Goal: Task Accomplishment & Management: Manage account settings

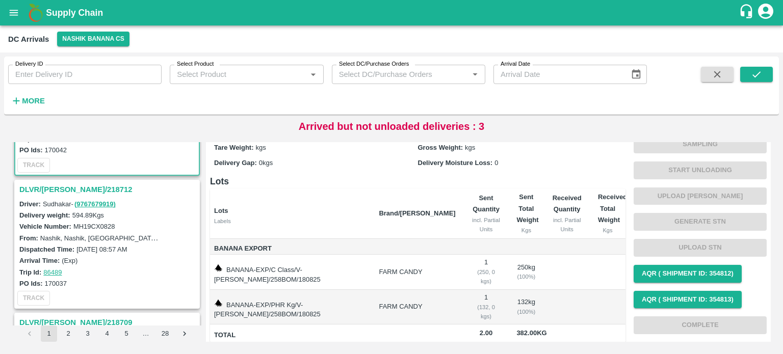
scroll to position [101, 0]
click at [69, 184] on h3 "DLVR/[PERSON_NAME]/218712" at bounding box center [108, 188] width 178 height 13
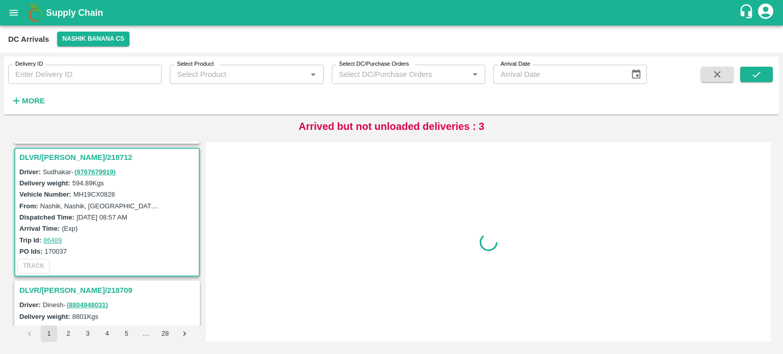
scroll to position [137, 0]
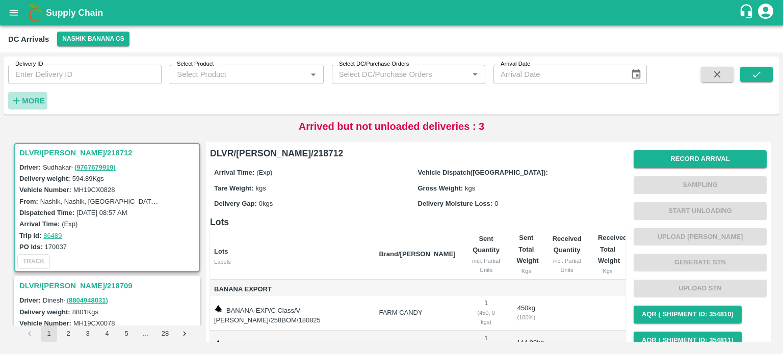
click at [33, 101] on strong "More" at bounding box center [33, 101] width 23 height 8
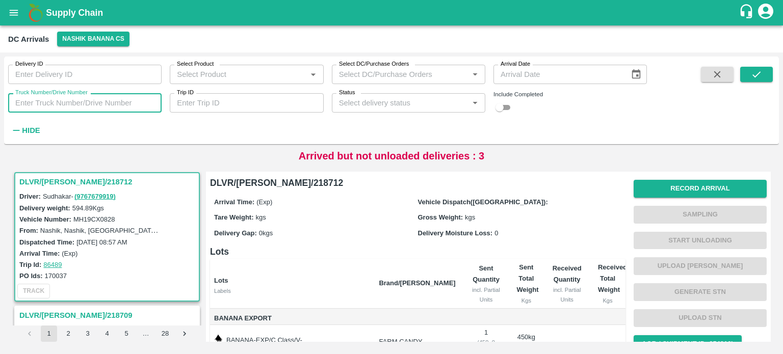
click at [71, 100] on input "Truck Number/Drive Number" at bounding box center [84, 102] width 153 height 19
type input "0078"
click at [503, 112] on input "checkbox" at bounding box center [499, 107] width 37 height 12
checkbox input "true"
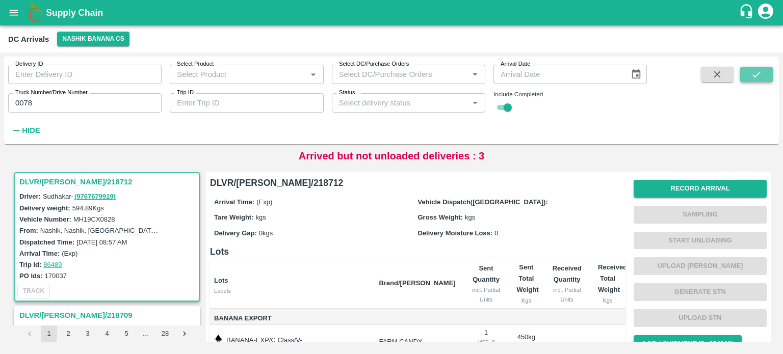
click at [755, 75] on icon "submit" at bounding box center [756, 74] width 11 height 11
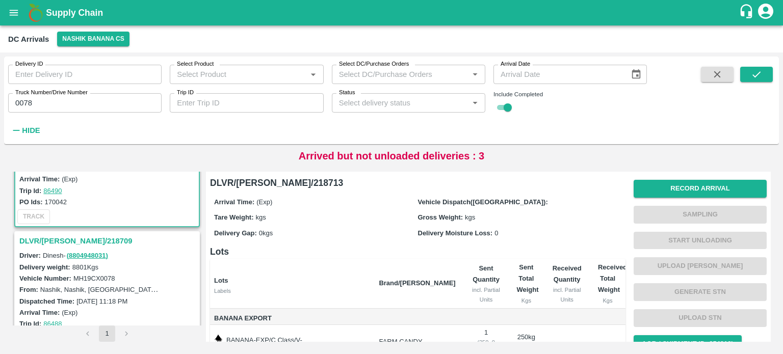
scroll to position [77, 0]
click at [69, 242] on h3 "DLVR/NASH/218709" at bounding box center [108, 241] width 178 height 13
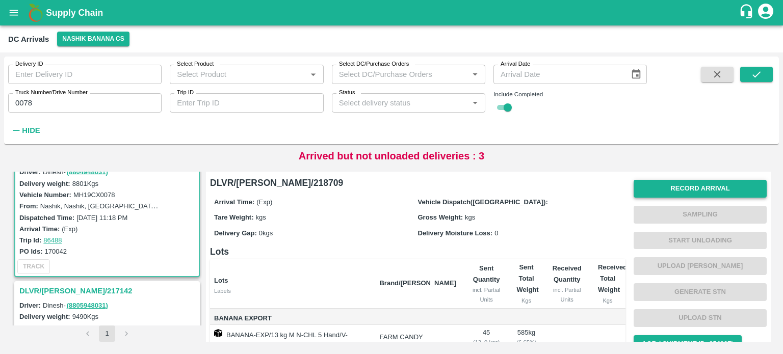
click at [680, 189] on button "Record Arrival" at bounding box center [700, 189] width 133 height 18
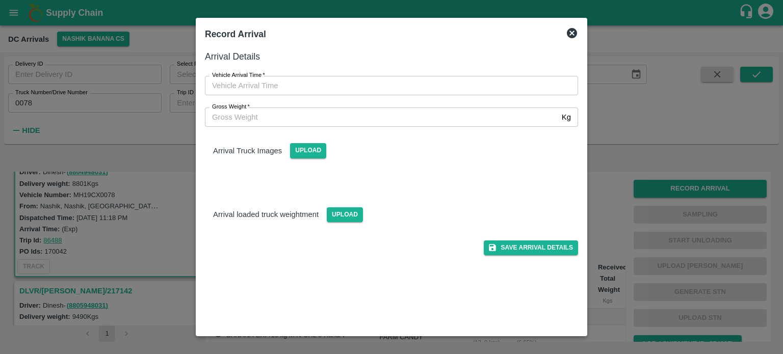
type input "DD/MM/YYYY hh:mm aa"
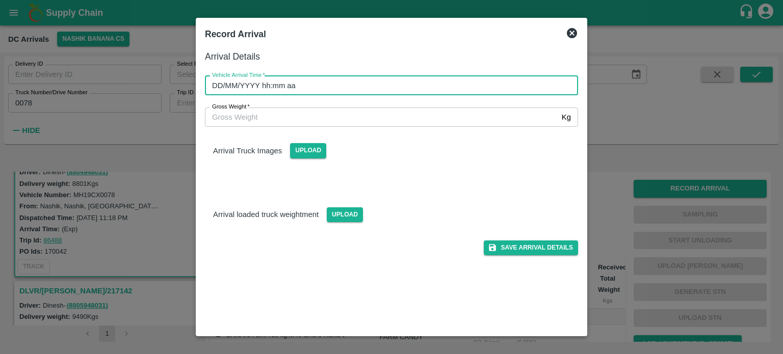
click at [379, 81] on input "DD/MM/YYYY hh:mm aa" at bounding box center [388, 85] width 366 height 19
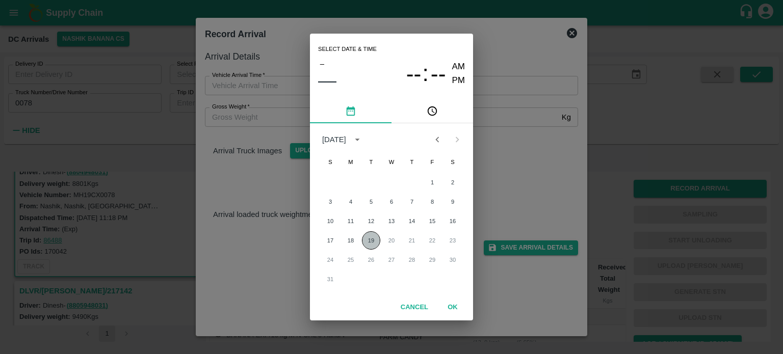
click at [372, 238] on button "19" at bounding box center [371, 240] width 18 height 18
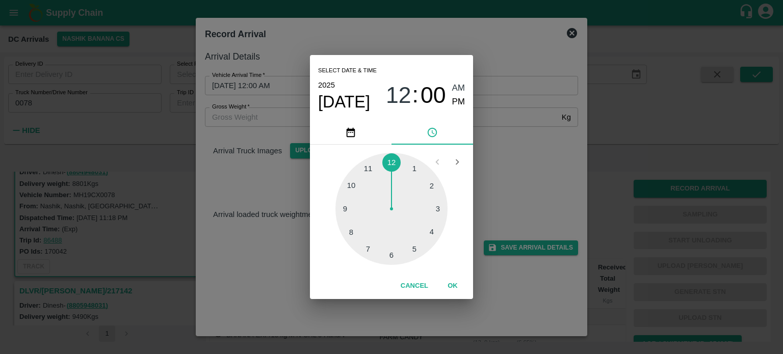
click at [395, 263] on div at bounding box center [391, 209] width 112 height 112
type input "19/08/2025 06:00 AM"
click at [517, 185] on div "Select date & time 2025 Aug 19 06 : 00 AM PM 05 10 15 20 25 30 35 40 45 50 55 0…" at bounding box center [391, 177] width 783 height 354
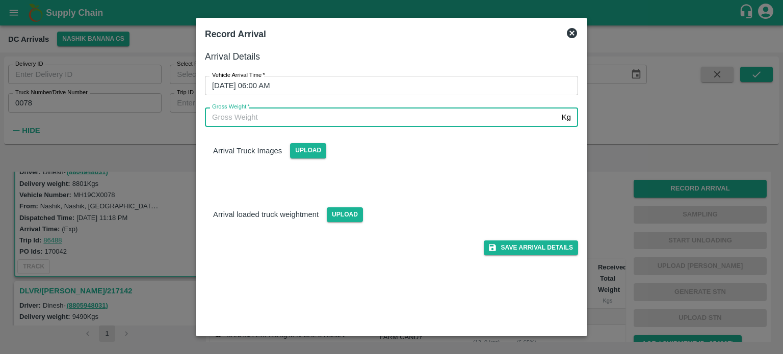
click at [252, 118] on input "Gross Weight   *" at bounding box center [381, 117] width 353 height 19
type input "15530"
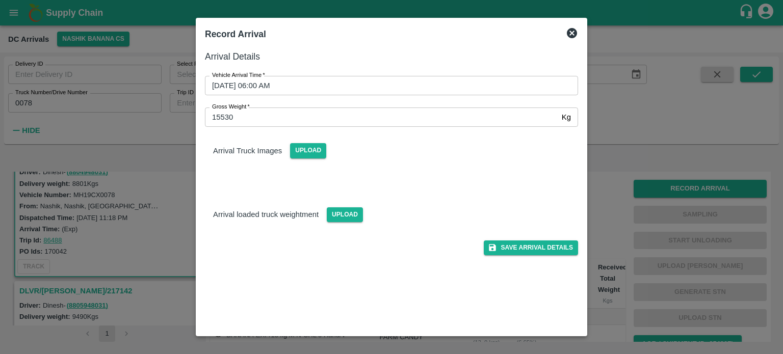
click at [341, 222] on div "Save Arrival Details" at bounding box center [387, 238] width 381 height 33
click at [345, 215] on span "Upload" at bounding box center [345, 214] width 36 height 15
click at [0, 0] on input "Upload" at bounding box center [0, 0] width 0 height 0
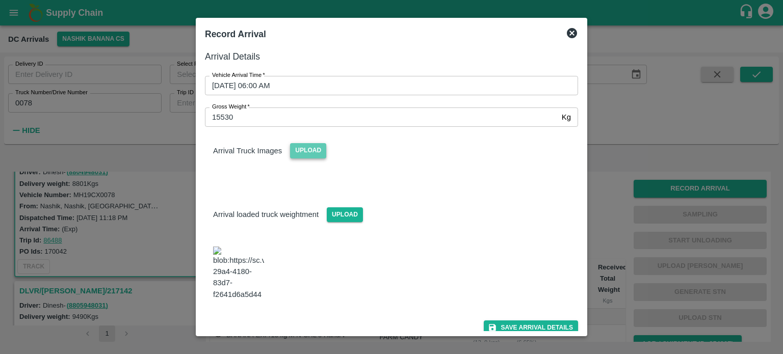
click at [305, 151] on span "Upload" at bounding box center [308, 150] width 36 height 15
click at [0, 0] on input "Upload" at bounding box center [0, 0] width 0 height 0
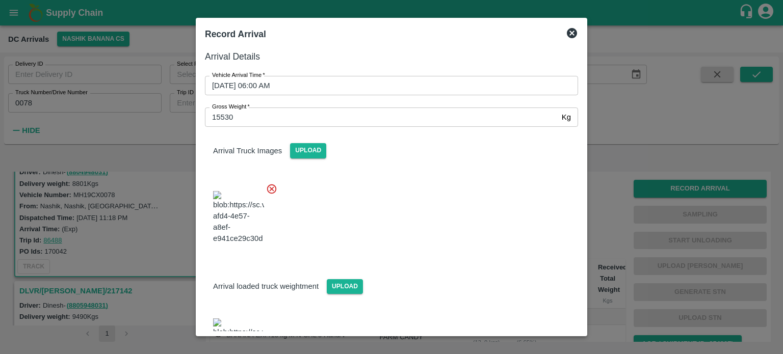
scroll to position [111, 0]
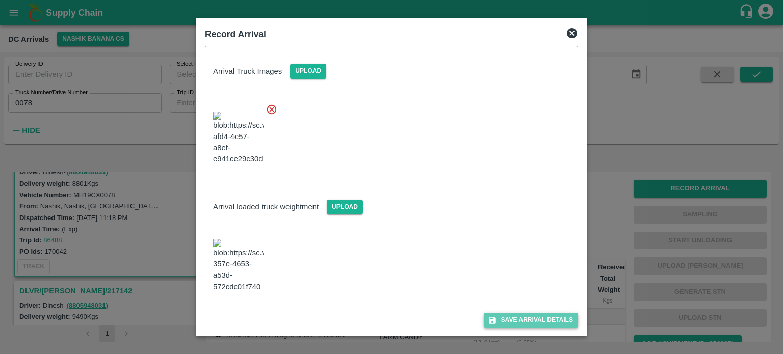
click at [517, 314] on button "Save Arrival Details" at bounding box center [531, 320] width 94 height 15
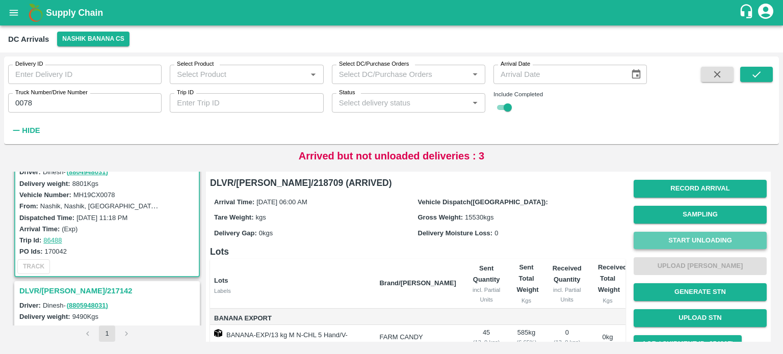
click at [705, 241] on button "Start Unloading" at bounding box center [700, 241] width 133 height 18
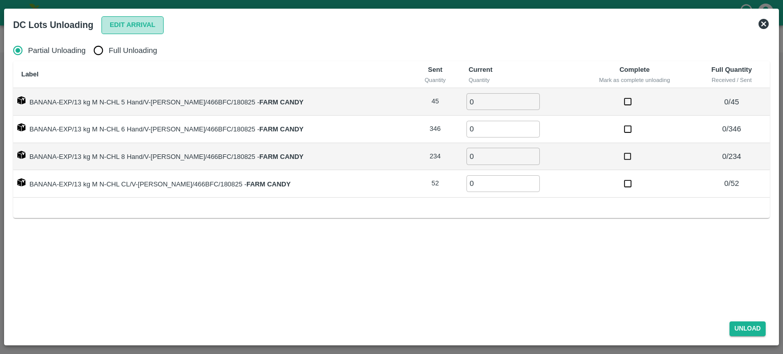
click at [131, 27] on button "Edit Arrival" at bounding box center [132, 25] width 62 height 18
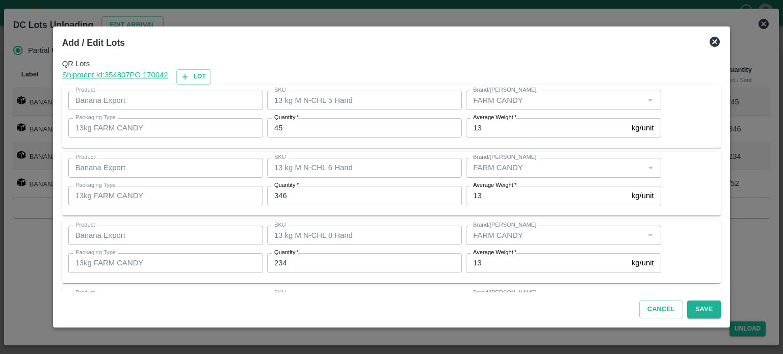
click at [284, 128] on input "45" at bounding box center [364, 127] width 195 height 19
type input "4"
type input "55"
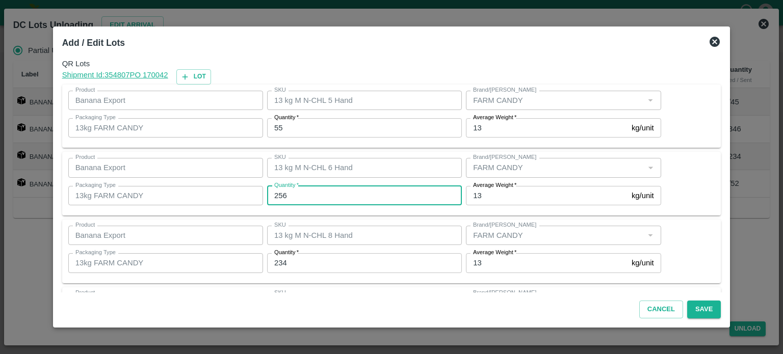
type input "256"
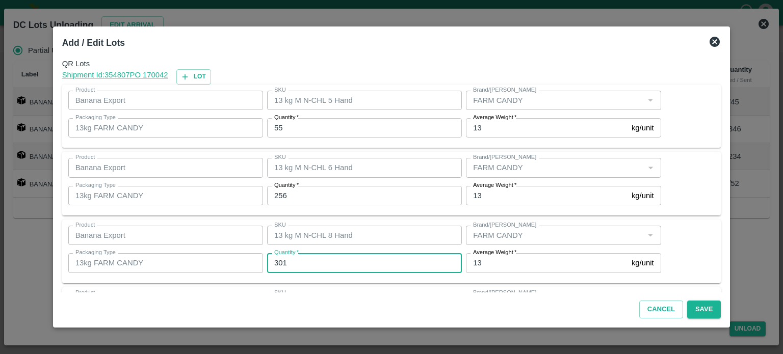
type input "301"
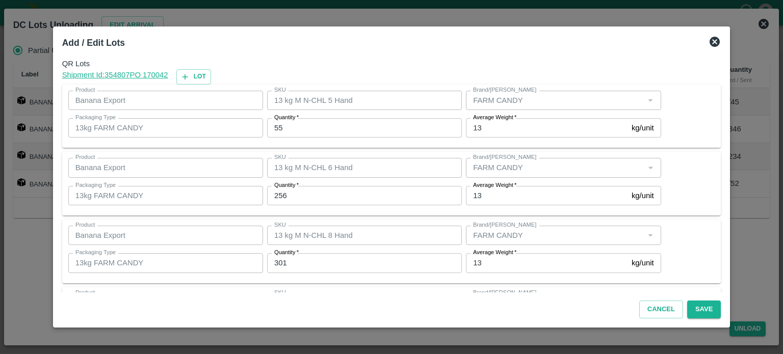
scroll to position [66, 0]
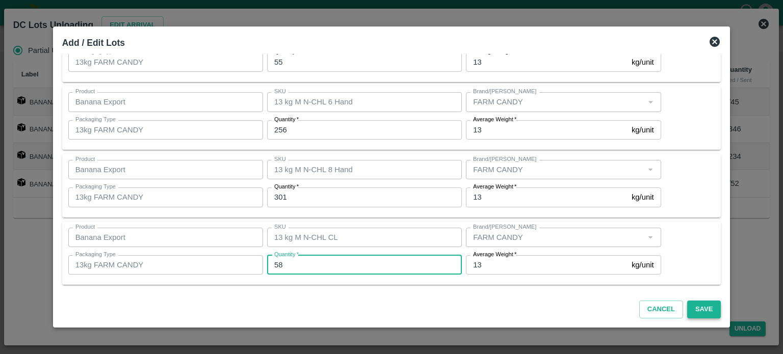
type input "58"
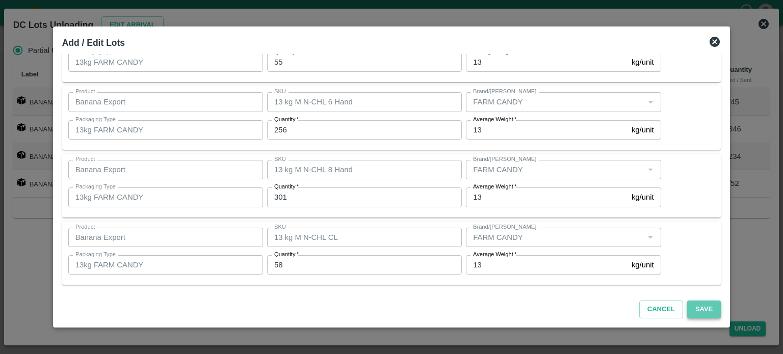
click at [695, 312] on button "Save" at bounding box center [704, 310] width 34 height 18
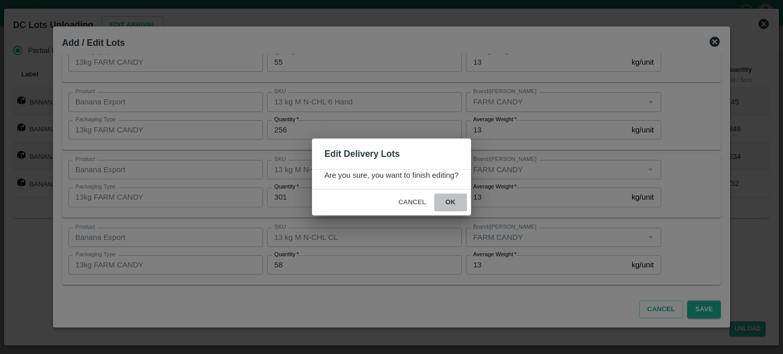
click at [453, 200] on button "ok" at bounding box center [450, 203] width 33 height 18
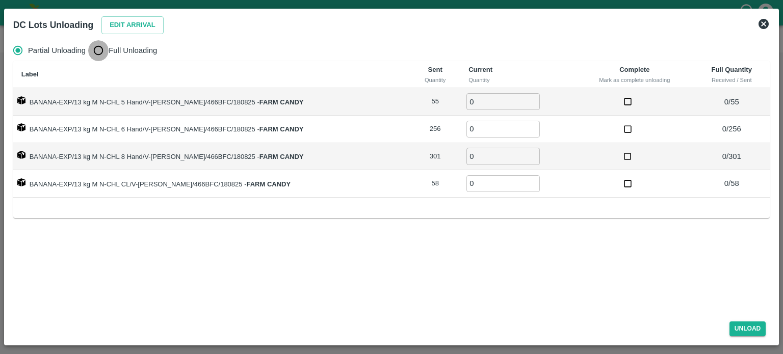
click at [96, 55] on input "Full Unloading" at bounding box center [98, 50] width 20 height 20
radio input "true"
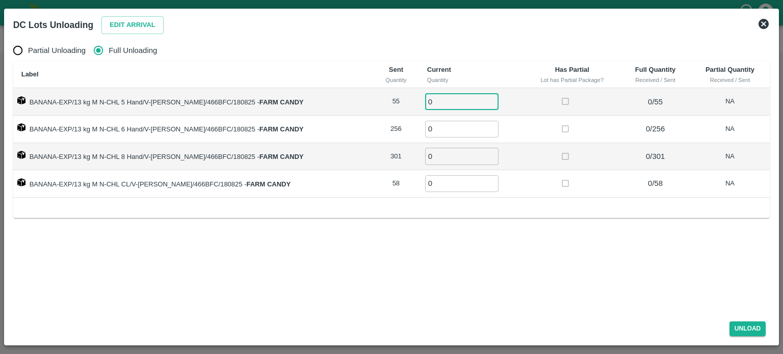
click at [431, 105] on input "0" at bounding box center [461, 101] width 73 height 17
type input "55"
type input "256"
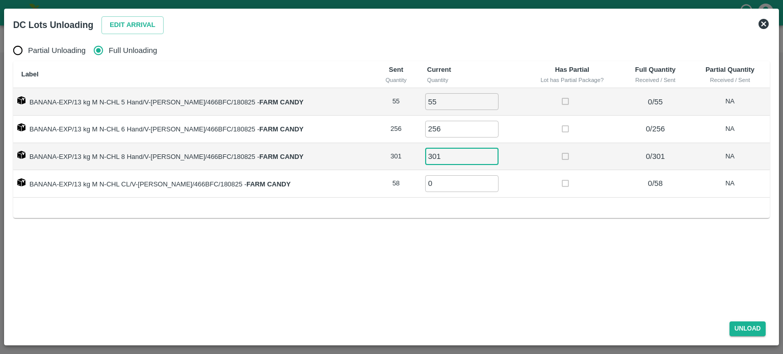
type input "301"
type input "58"
click at [752, 331] on button "Unload" at bounding box center [748, 329] width 37 height 15
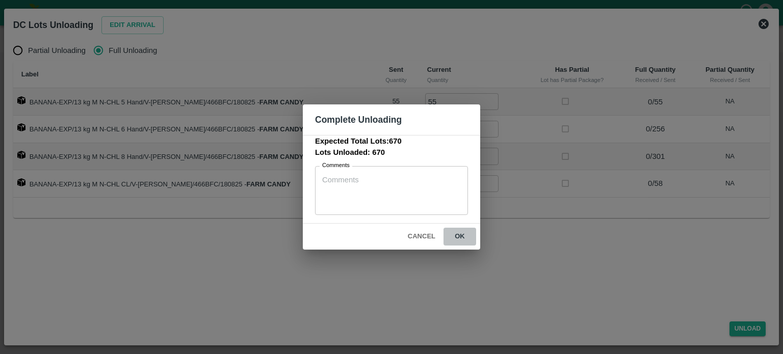
click at [461, 237] on button "ok" at bounding box center [460, 237] width 33 height 18
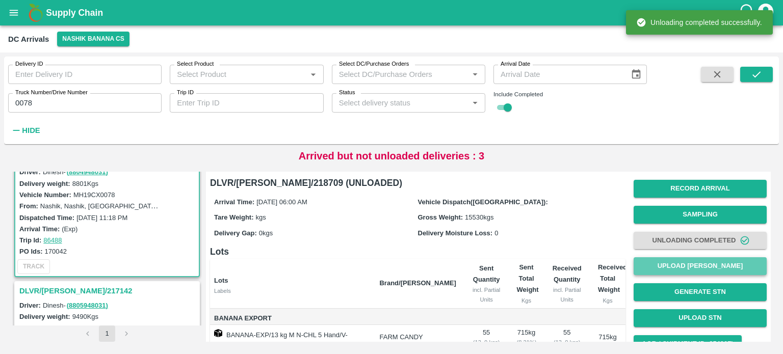
click at [697, 262] on button "Upload [PERSON_NAME]" at bounding box center [700, 266] width 133 height 18
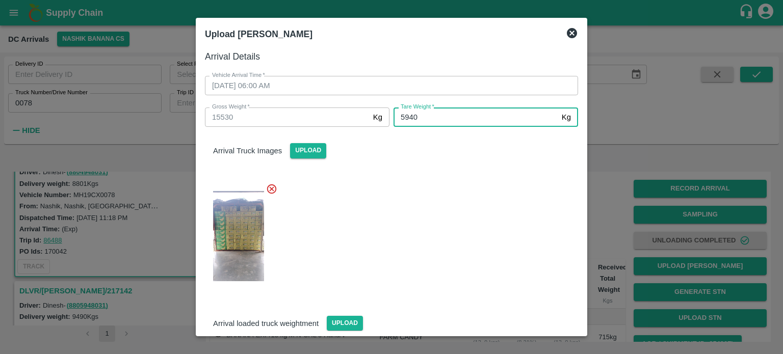
type input "5940"
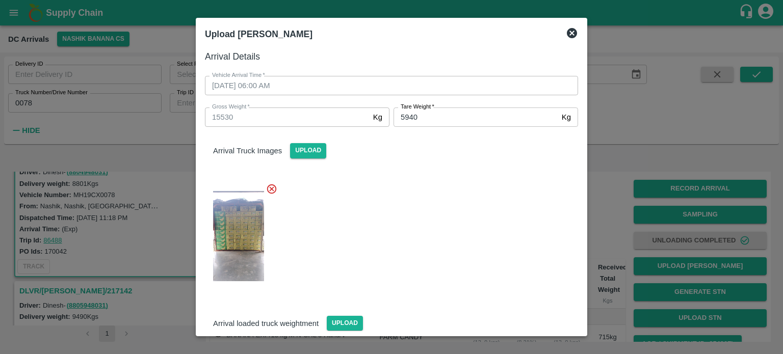
click at [485, 217] on div at bounding box center [387, 233] width 381 height 117
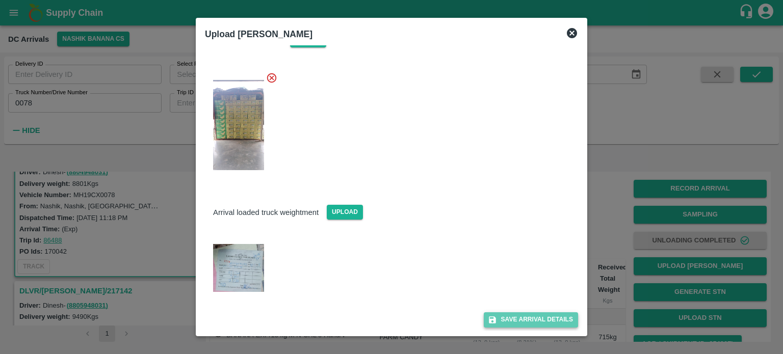
click at [522, 318] on button "Save Arrival Details" at bounding box center [531, 320] width 94 height 15
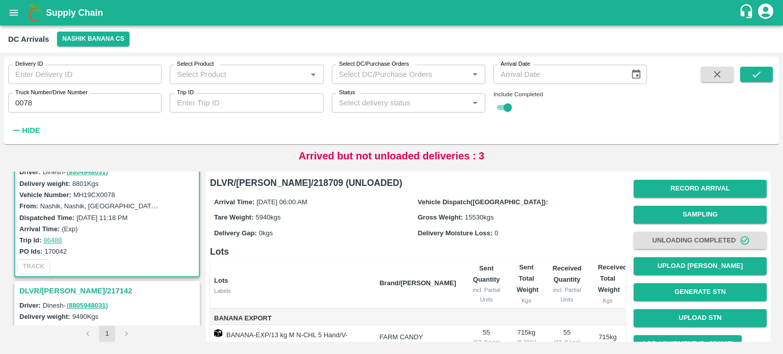
scroll to position [160, 0]
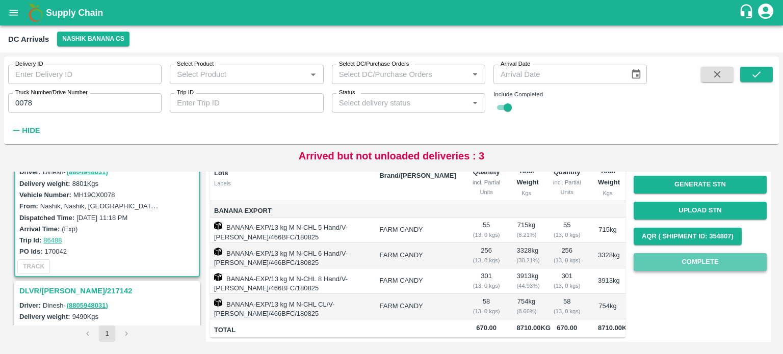
click at [697, 253] on button "Complete" at bounding box center [700, 262] width 133 height 18
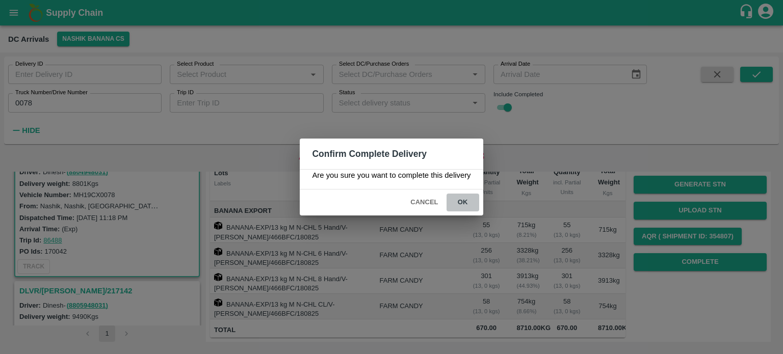
click at [454, 204] on button "ok" at bounding box center [463, 203] width 33 height 18
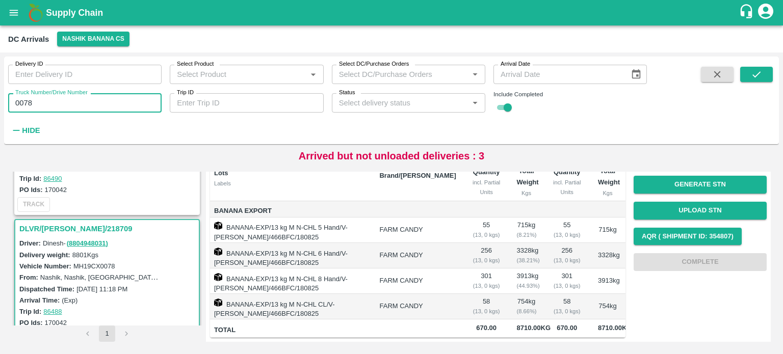
click at [22, 107] on input "0078" at bounding box center [84, 102] width 153 height 19
type input "9839"
click at [746, 73] on button "submit" at bounding box center [756, 74] width 33 height 15
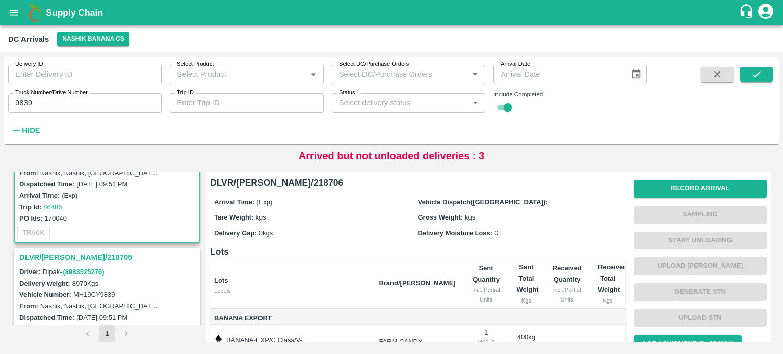
scroll to position [63, 0]
click at [48, 252] on h3 "DLVR/NASH/218705" at bounding box center [108, 255] width 178 height 13
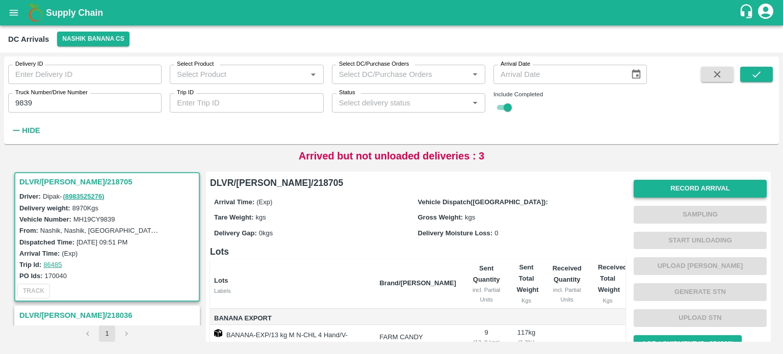
click at [680, 194] on button "Record Arrival" at bounding box center [700, 189] width 133 height 18
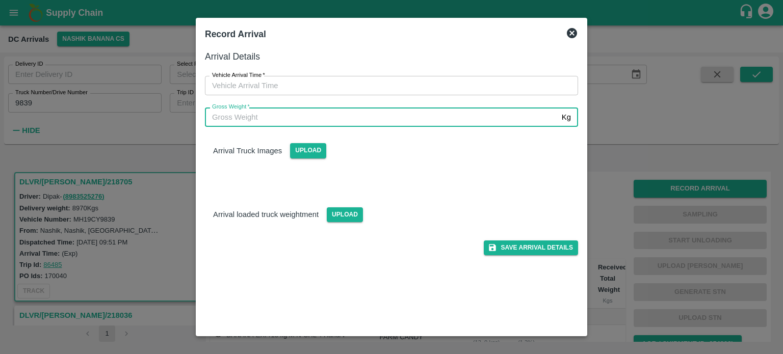
click at [396, 116] on input "Gross Weight   *" at bounding box center [381, 117] width 353 height 19
type input "15825"
type input "DD/MM/YYYY hh:mm aa"
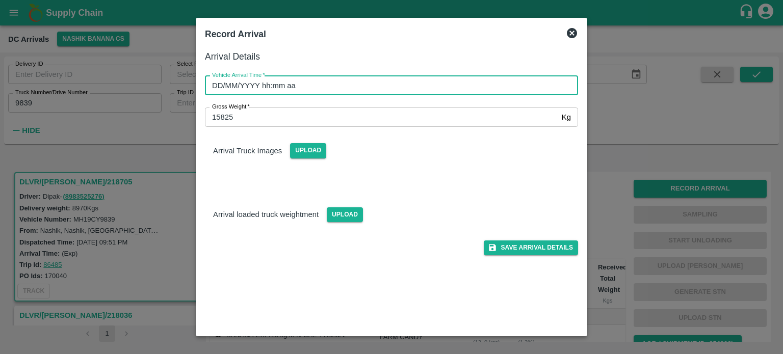
click at [369, 92] on input "DD/MM/YYYY hh:mm aa" at bounding box center [388, 85] width 366 height 19
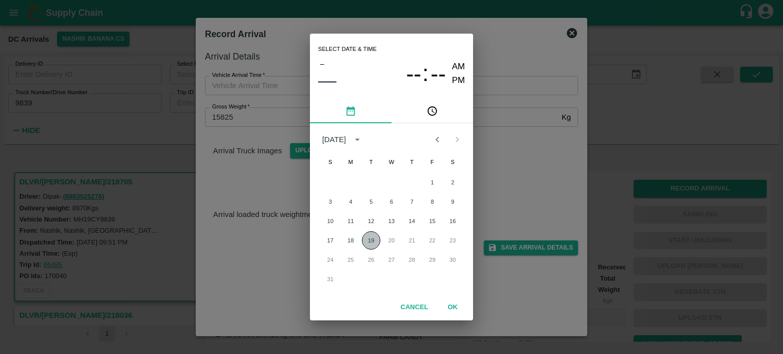
click at [369, 241] on button "19" at bounding box center [371, 240] width 18 height 18
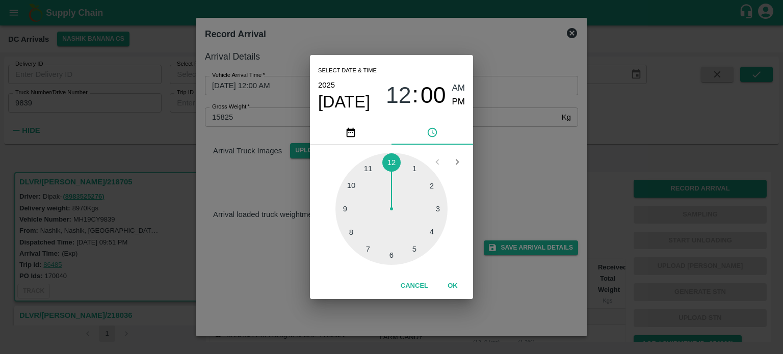
click at [343, 237] on div at bounding box center [391, 209] width 112 height 112
type input "19/08/2025 08:00 AM"
click at [514, 180] on div "Select date & time 2025 Aug 19 08 : 00 AM PM 05 10 15 20 25 30 35 40 45 50 55 0…" at bounding box center [391, 177] width 783 height 354
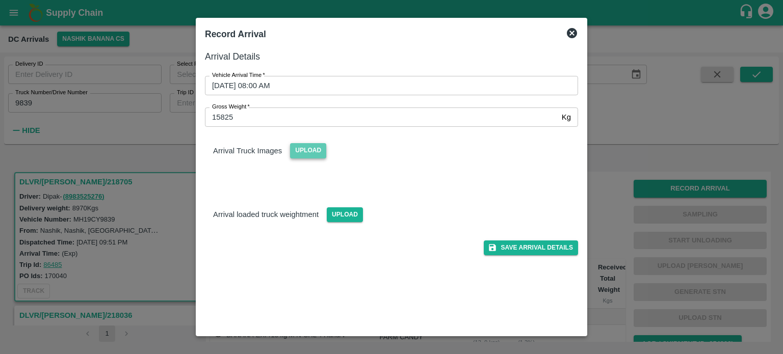
click at [304, 150] on span "Upload" at bounding box center [308, 150] width 36 height 15
click at [0, 0] on input "Upload" at bounding box center [0, 0] width 0 height 0
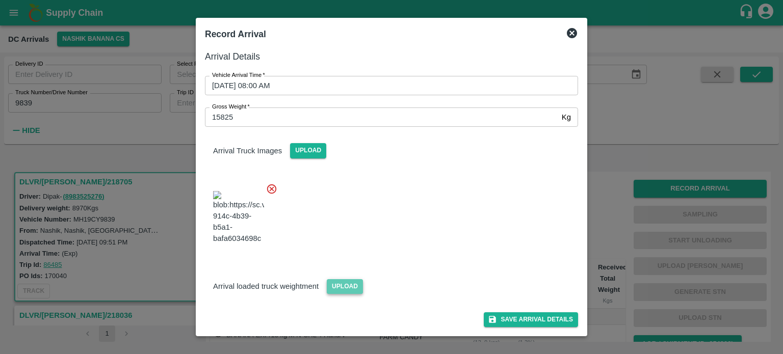
click at [347, 294] on span "Upload" at bounding box center [345, 286] width 36 height 15
click at [0, 0] on input "Upload" at bounding box center [0, 0] width 0 height 0
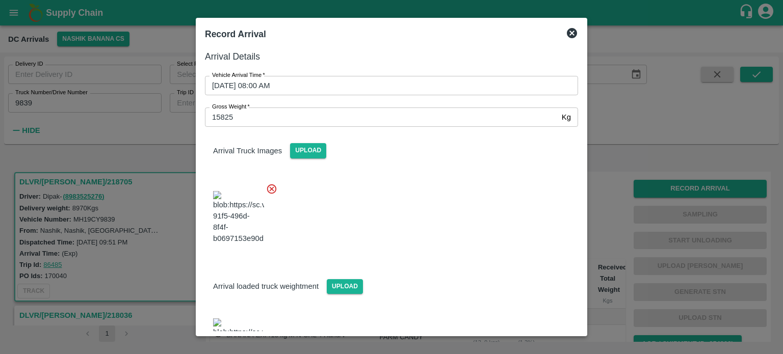
scroll to position [131, 0]
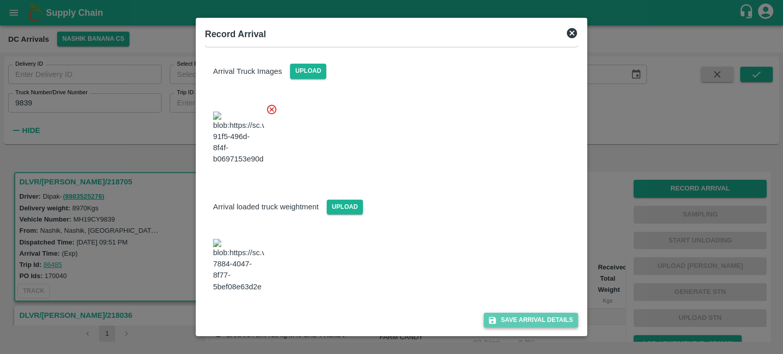
click at [523, 316] on button "Save Arrival Details" at bounding box center [531, 320] width 94 height 15
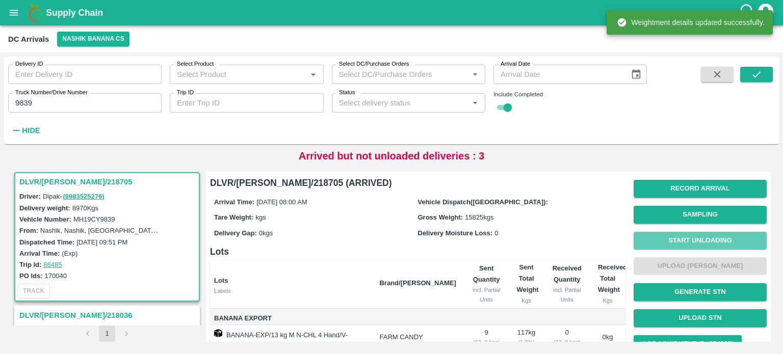
click at [693, 236] on button "Start Unloading" at bounding box center [700, 241] width 133 height 18
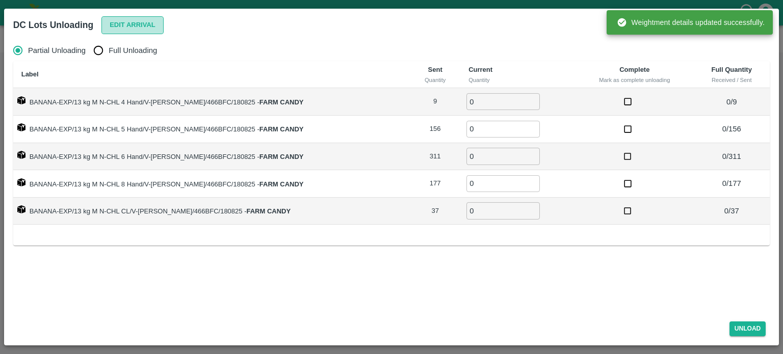
click at [144, 28] on button "Edit Arrival" at bounding box center [132, 25] width 62 height 18
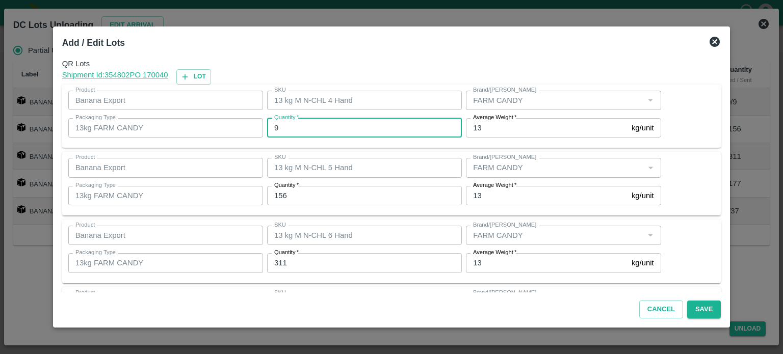
click at [296, 126] on input "9" at bounding box center [364, 127] width 195 height 19
type input "8"
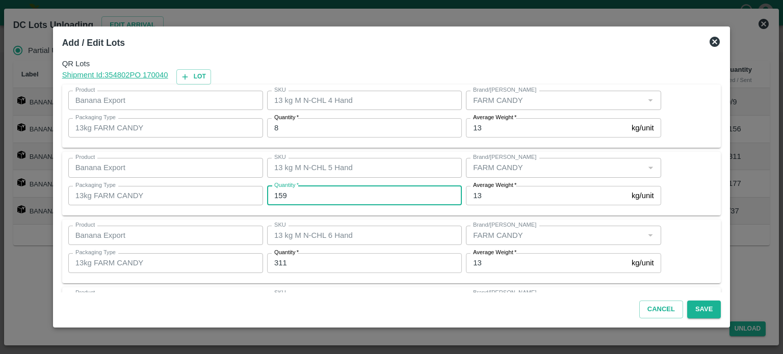
type input "159"
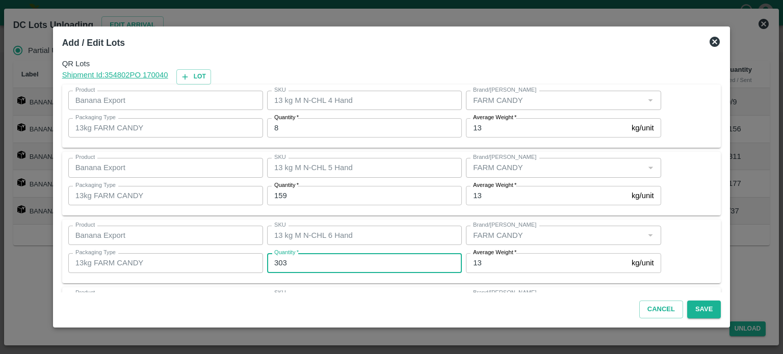
type input "303"
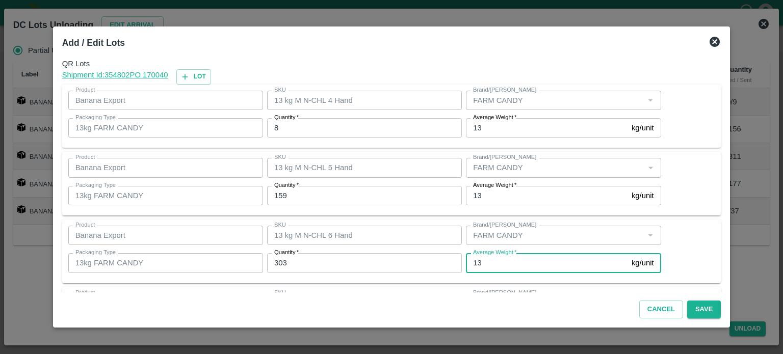
scroll to position [134, 0]
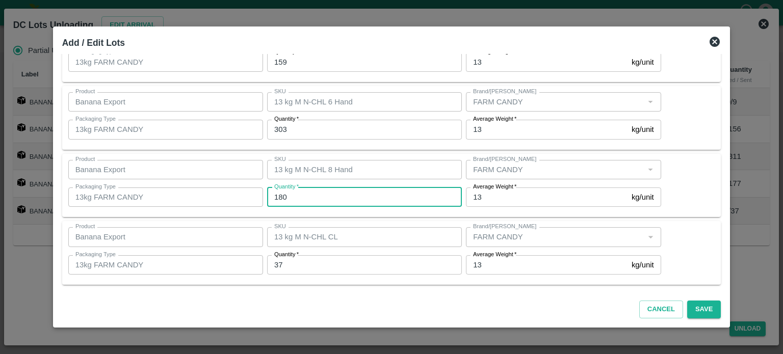
type input "180"
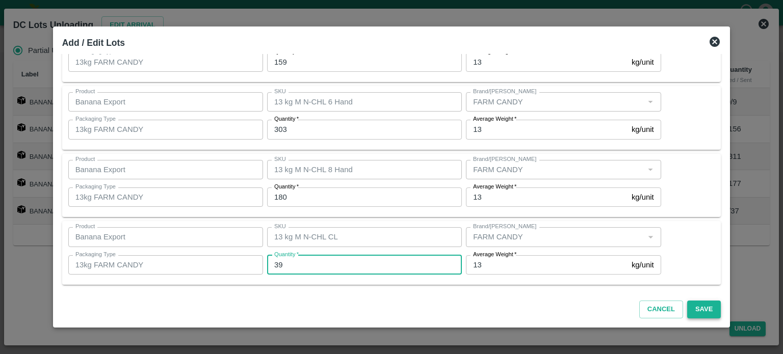
type input "39"
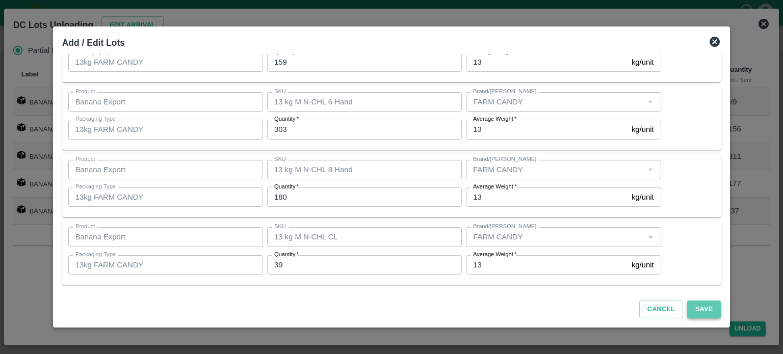
click at [687, 311] on button "Save" at bounding box center [704, 310] width 34 height 18
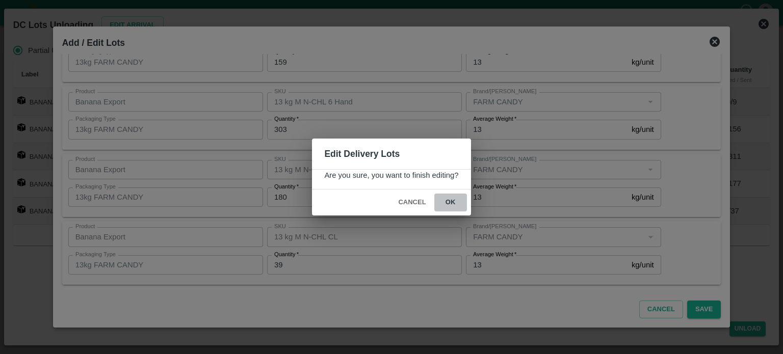
click at [449, 205] on button "ok" at bounding box center [450, 203] width 33 height 18
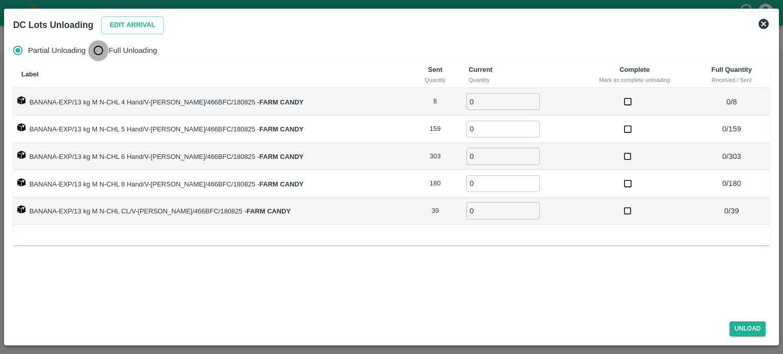
click at [105, 48] on input "Full Unloading" at bounding box center [98, 50] width 20 height 20
radio input "true"
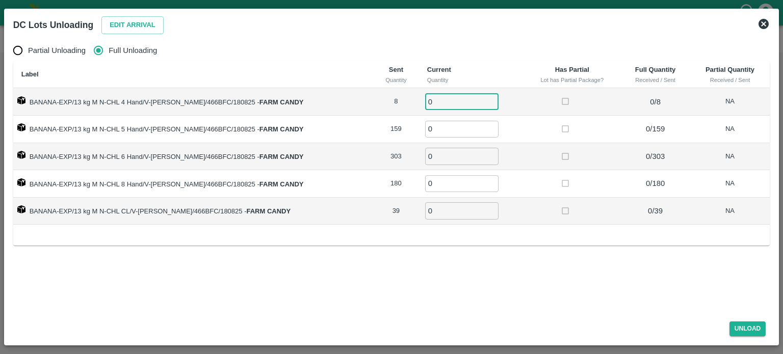
click at [430, 102] on input "0" at bounding box center [461, 101] width 73 height 17
type input "8"
type input "159"
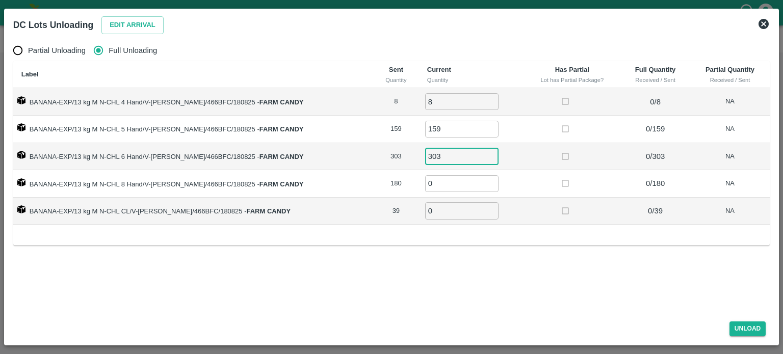
type input "303"
type input "180"
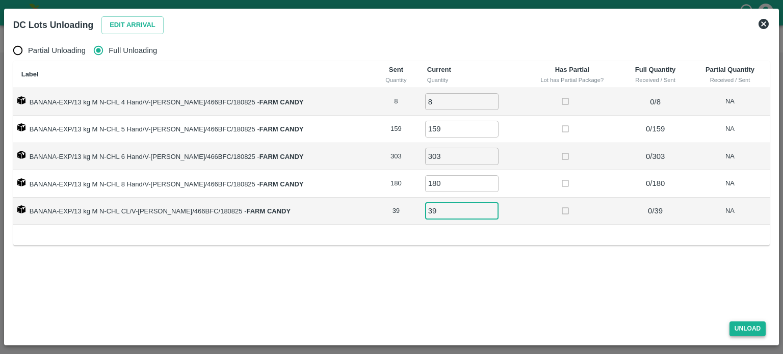
type input "39"
click at [743, 326] on button "Unload" at bounding box center [748, 329] width 37 height 15
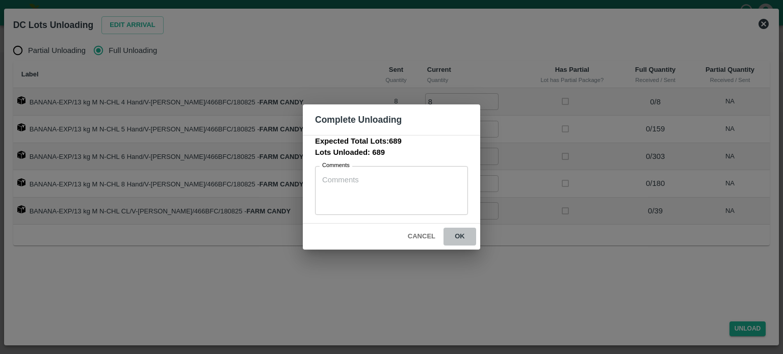
click at [461, 235] on button "ok" at bounding box center [460, 237] width 33 height 18
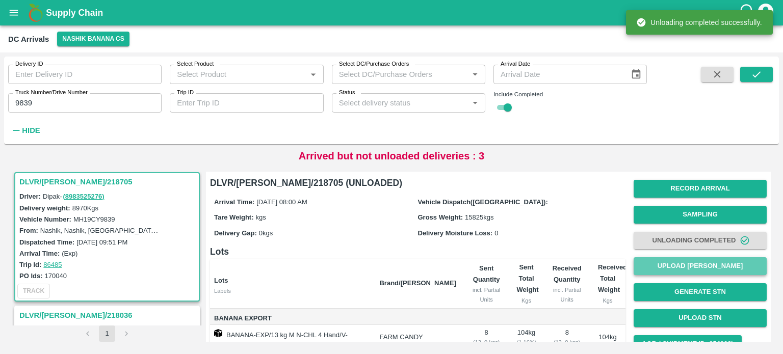
click at [688, 265] on button "Upload [PERSON_NAME]" at bounding box center [700, 266] width 133 height 18
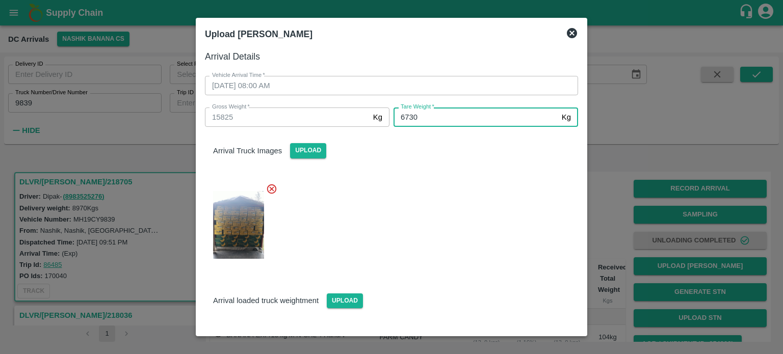
scroll to position [131, 0]
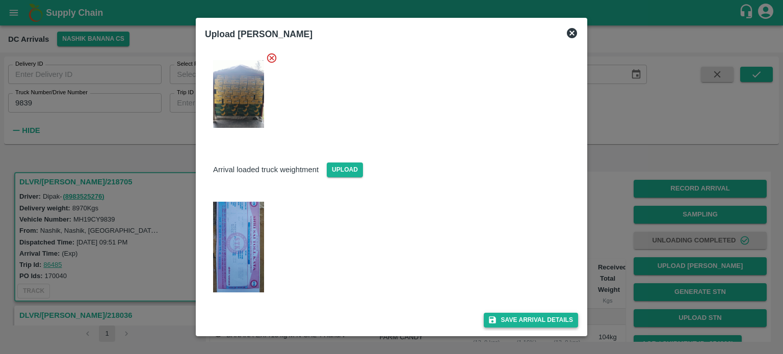
type input "6730"
click at [529, 321] on button "Save Arrival Details" at bounding box center [531, 320] width 94 height 15
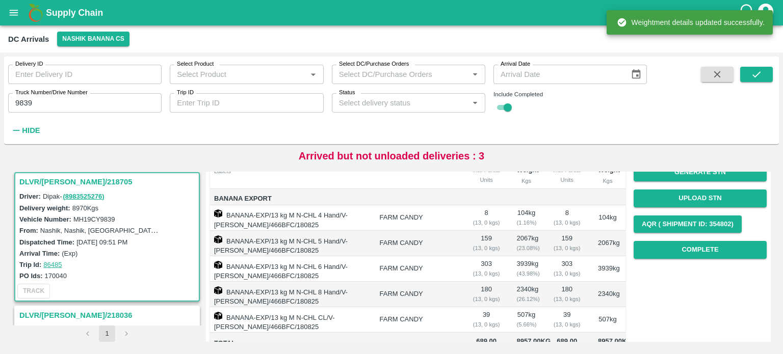
scroll to position [124, 0]
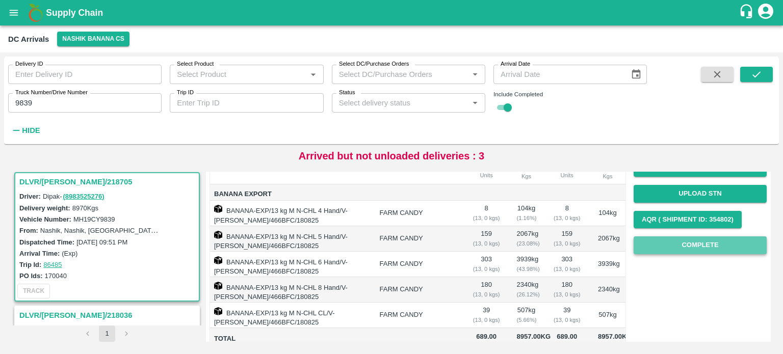
click at [684, 248] on button "Complete" at bounding box center [700, 246] width 133 height 18
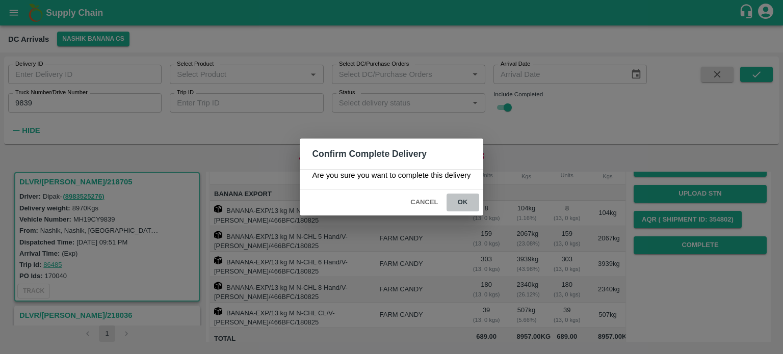
click at [458, 203] on button "ok" at bounding box center [463, 203] width 33 height 18
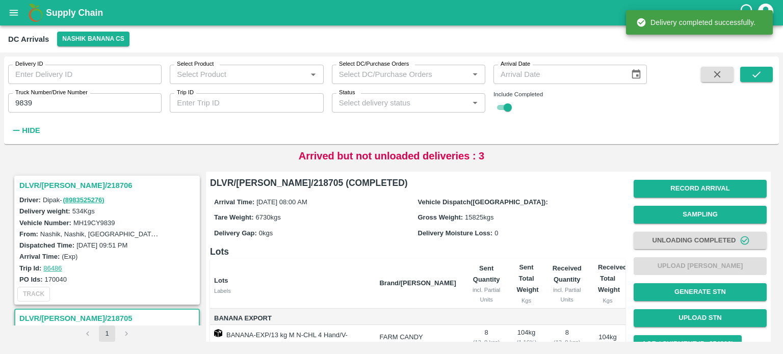
scroll to position [0, 0]
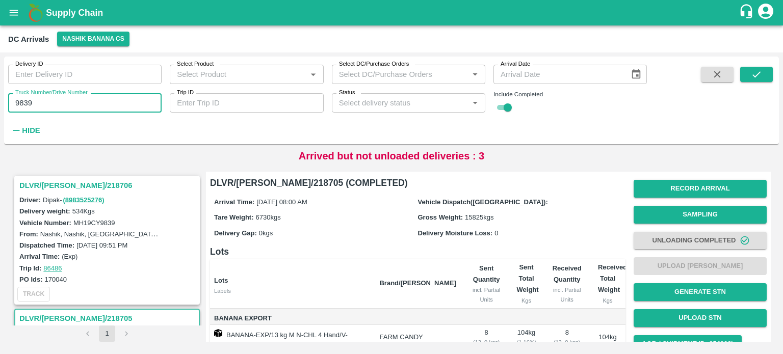
click at [20, 99] on input "9839" at bounding box center [84, 102] width 153 height 19
type input "3262"
click at [754, 75] on icon "submit" at bounding box center [756, 74] width 11 height 11
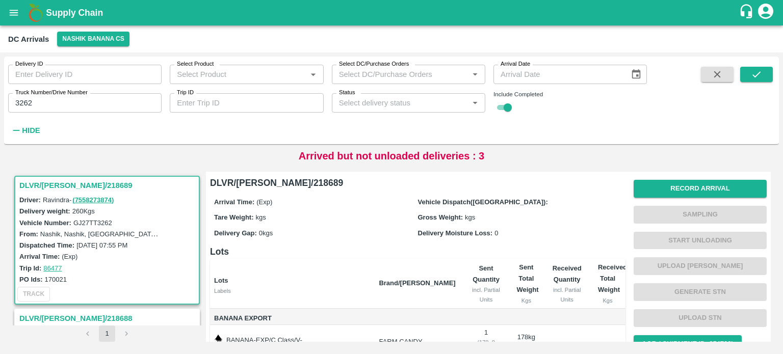
scroll to position [115, 0]
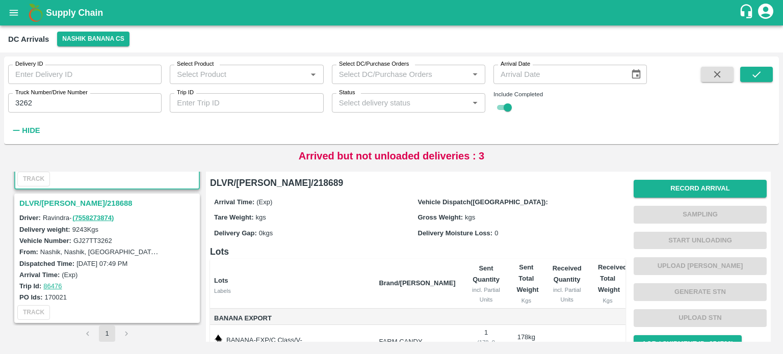
click at [59, 197] on h3 "DLVR/NASH/218688" at bounding box center [108, 203] width 178 height 13
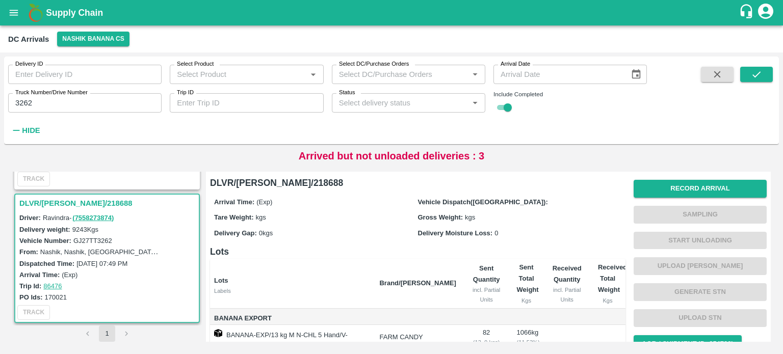
click at [90, 240] on label "GJ27TT3262" at bounding box center [92, 241] width 39 height 8
copy label "GJ27TT3262"
click at [690, 192] on button "Record Arrival" at bounding box center [700, 189] width 133 height 18
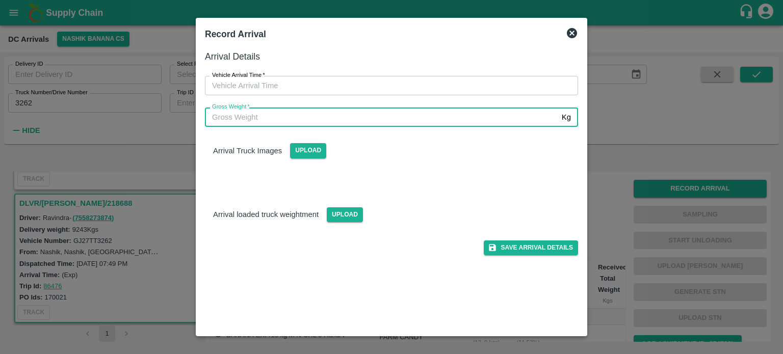
click at [318, 124] on input "Gross Weight   *" at bounding box center [381, 117] width 353 height 19
type input "16175"
type input "DD/MM/YYYY hh:mm aa"
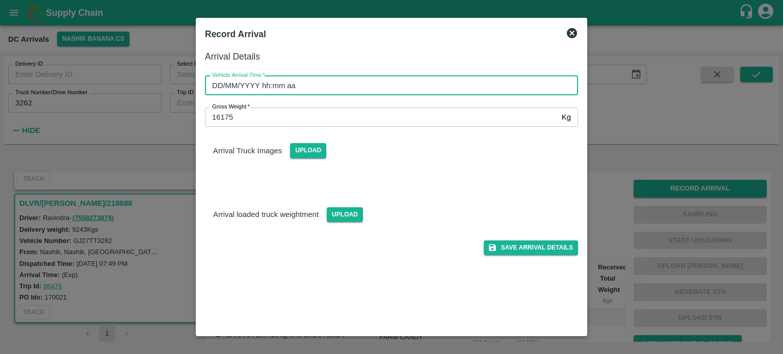
click at [354, 90] on input "DD/MM/YYYY hh:mm aa" at bounding box center [388, 85] width 366 height 19
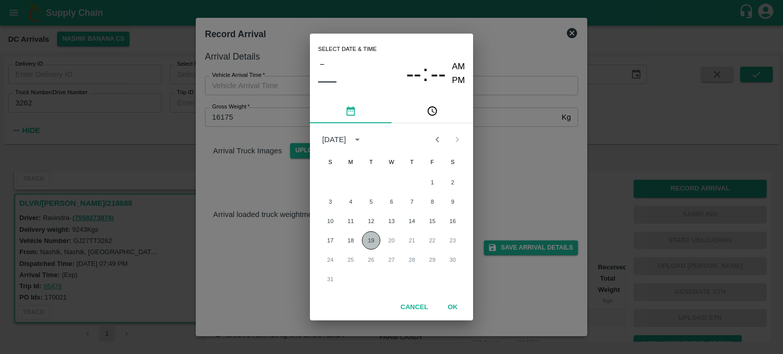
click at [373, 242] on button "19" at bounding box center [371, 240] width 18 height 18
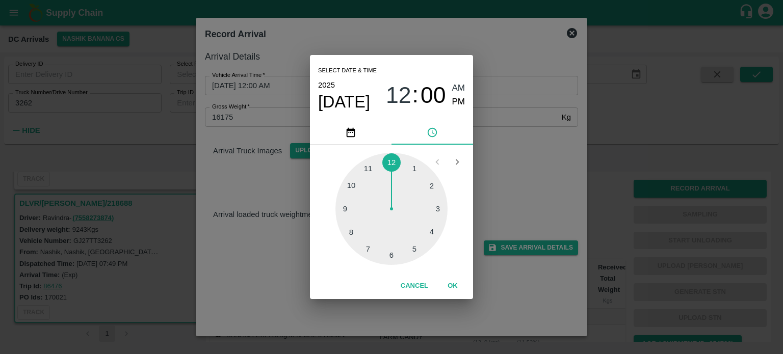
click at [369, 248] on div at bounding box center [391, 209] width 112 height 112
type input "19/08/2025 07:00 AM"
click at [512, 172] on div "Select date & time 2025 Aug 19 07 : 00 AM PM 05 10 15 20 25 30 35 40 45 50 55 0…" at bounding box center [391, 177] width 783 height 354
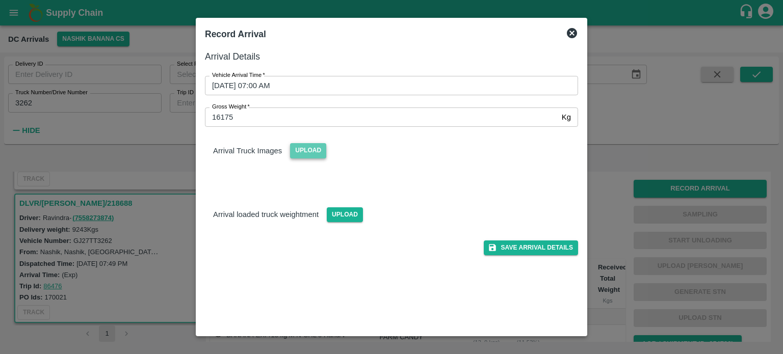
click at [306, 147] on span "Upload" at bounding box center [308, 150] width 36 height 15
click at [0, 0] on input "Upload" at bounding box center [0, 0] width 0 height 0
click at [341, 218] on span "Upload" at bounding box center [345, 214] width 36 height 15
click at [0, 0] on input "Upload" at bounding box center [0, 0] width 0 height 0
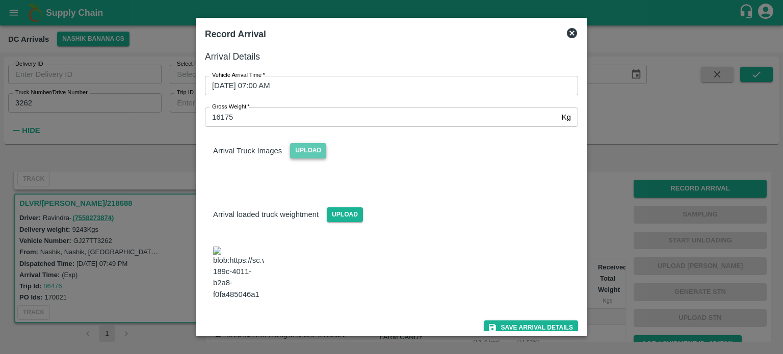
click at [306, 151] on span "Upload" at bounding box center [308, 150] width 36 height 15
click at [0, 0] on input "Upload" at bounding box center [0, 0] width 0 height 0
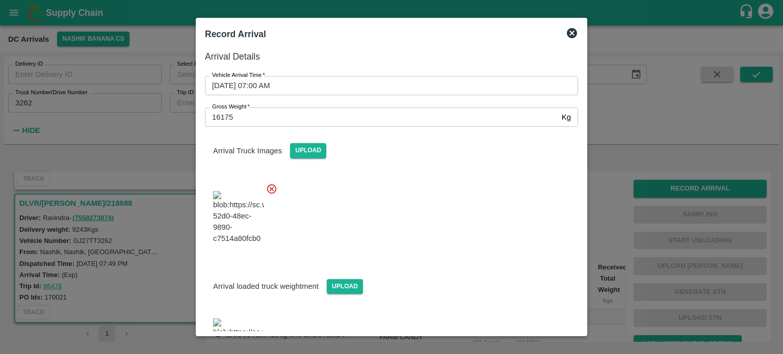
scroll to position [61, 0]
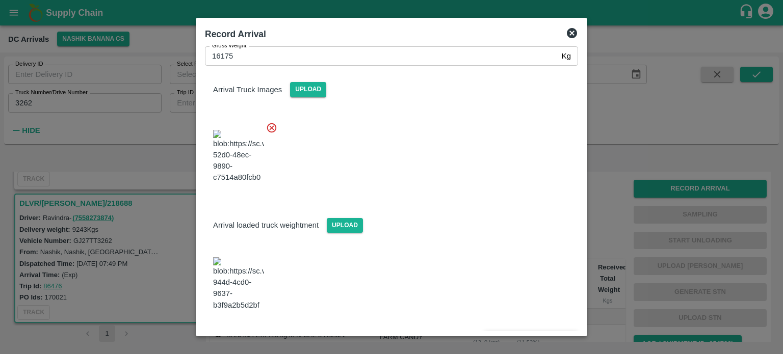
click at [527, 331] on button "Save Arrival Details" at bounding box center [531, 338] width 94 height 15
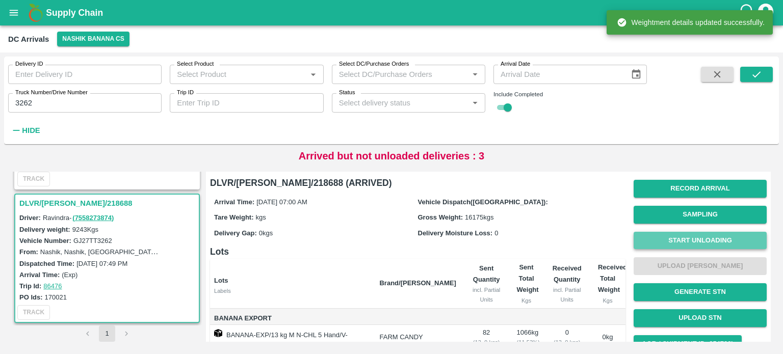
click at [696, 236] on button "Start Unloading" at bounding box center [700, 241] width 133 height 18
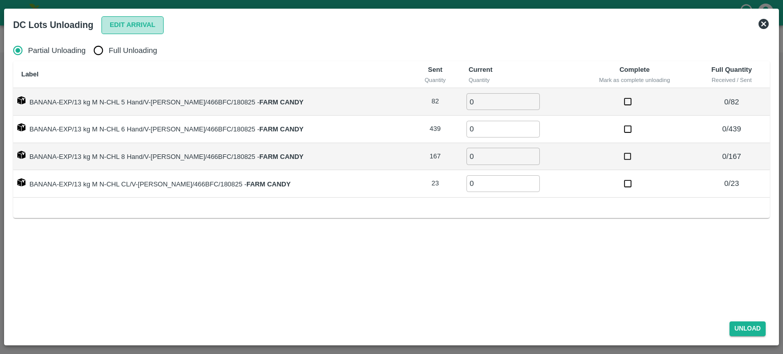
click at [126, 28] on button "Edit Arrival" at bounding box center [132, 25] width 62 height 18
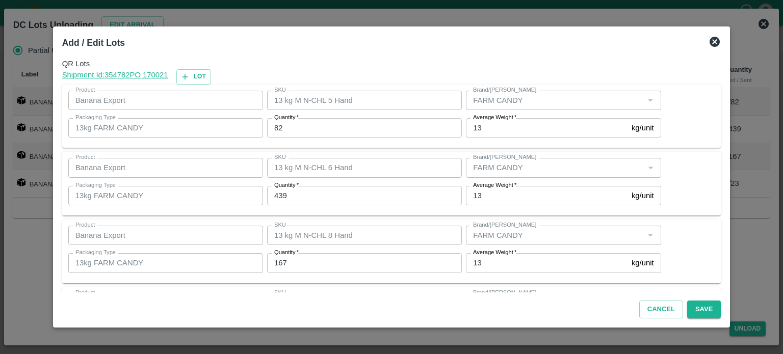
click at [283, 128] on input "82" at bounding box center [364, 127] width 195 height 19
type input "95"
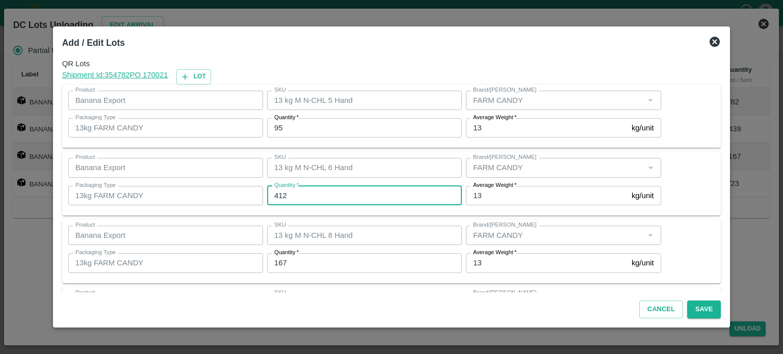
type input "412"
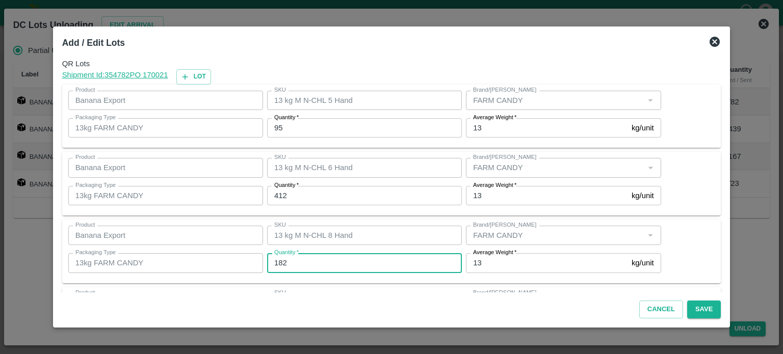
type input "182"
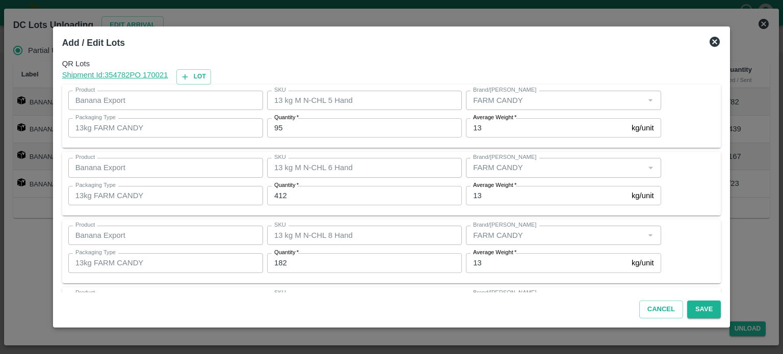
scroll to position [66, 0]
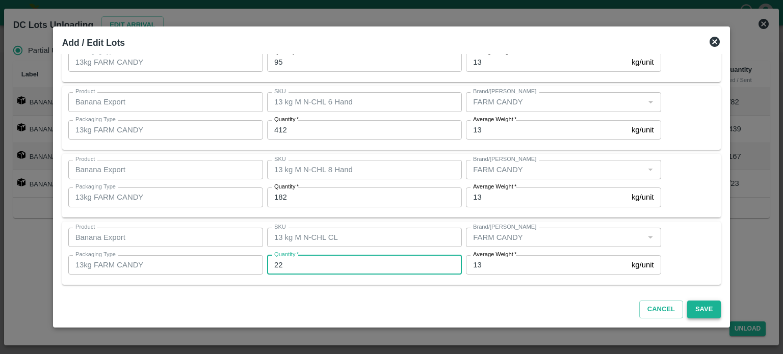
type input "22"
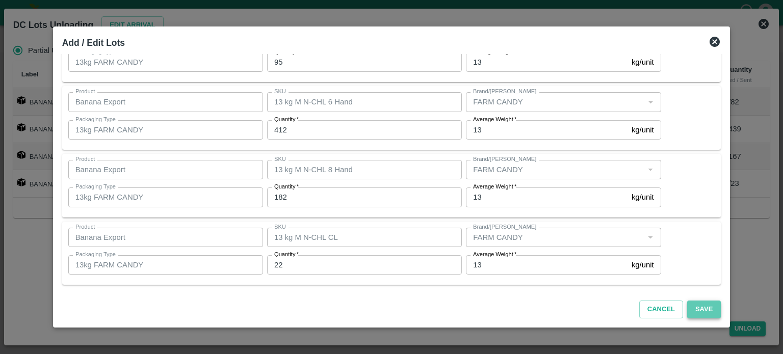
click at [696, 307] on button "Save" at bounding box center [704, 310] width 34 height 18
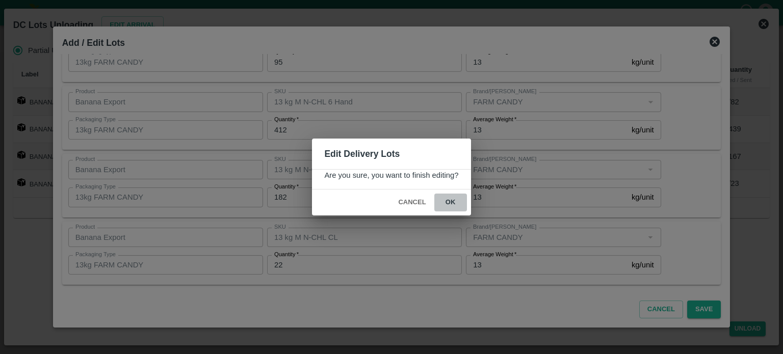
click at [450, 203] on button "ok" at bounding box center [450, 203] width 33 height 18
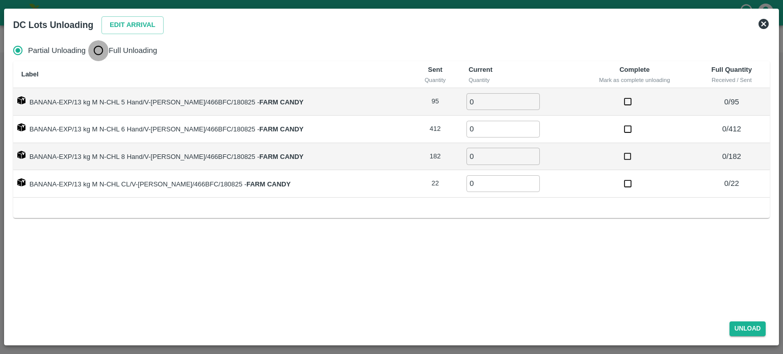
click at [100, 51] on input "Full Unloading" at bounding box center [98, 50] width 20 height 20
radio input "true"
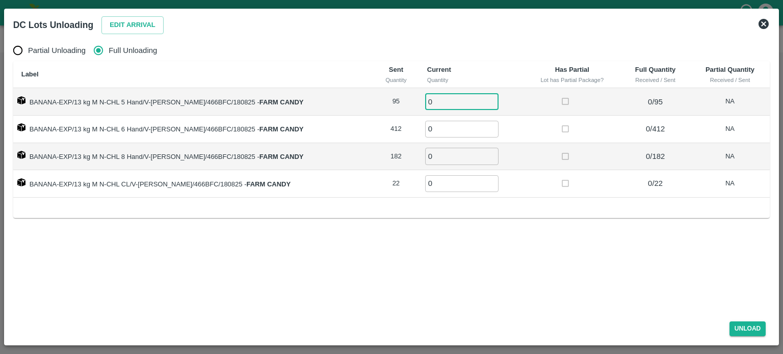
click at [446, 105] on input "0" at bounding box center [461, 101] width 73 height 17
type input "95"
type input "412"
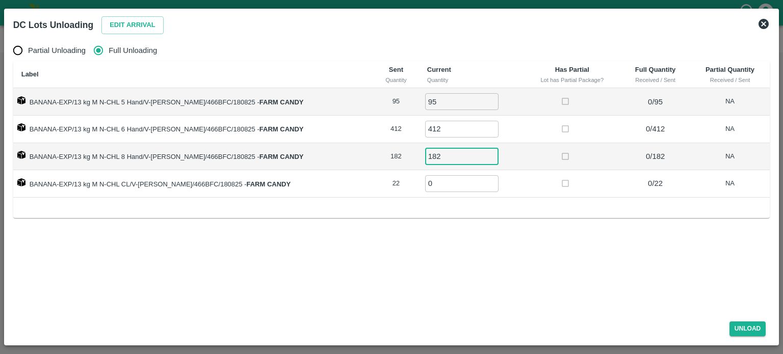
type input "182"
type input "22"
click at [742, 331] on button "Unload" at bounding box center [748, 329] width 37 height 15
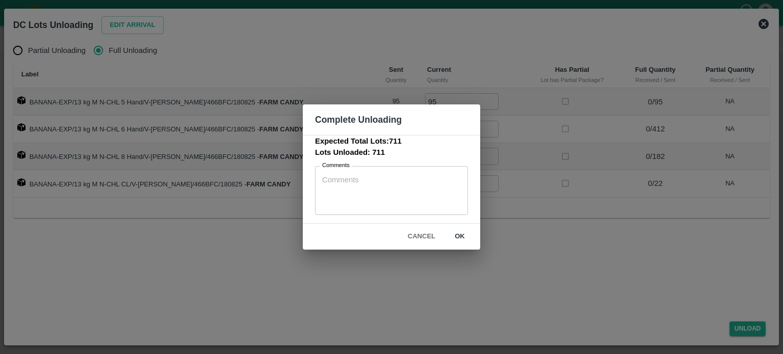
click at [457, 233] on button "ok" at bounding box center [460, 237] width 33 height 18
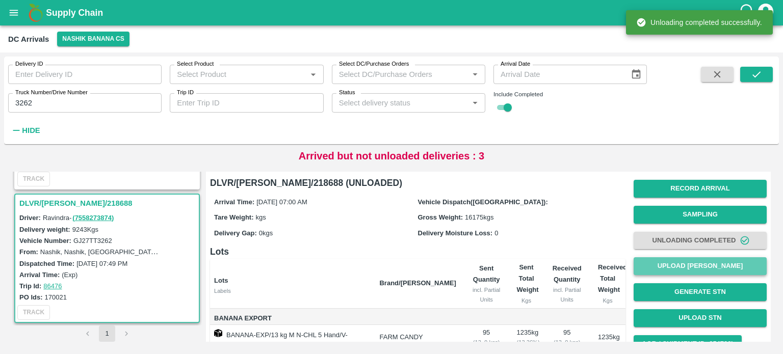
click at [692, 271] on button "Upload [PERSON_NAME]" at bounding box center [700, 266] width 133 height 18
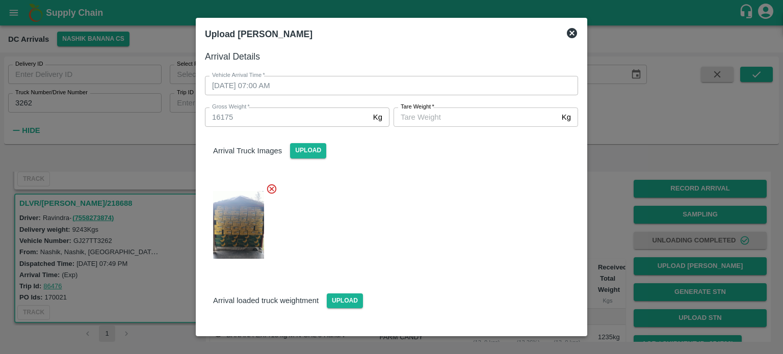
click at [446, 117] on input "Tare Weight   *" at bounding box center [476, 117] width 164 height 19
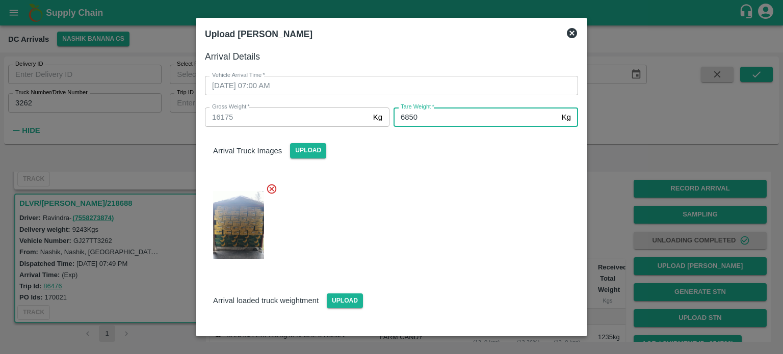
type input "6850"
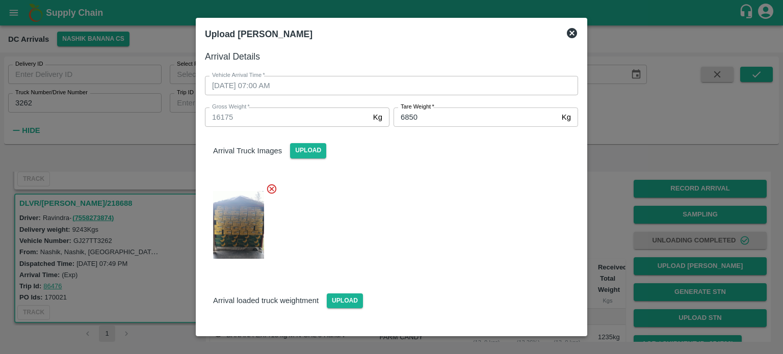
click at [447, 245] on div at bounding box center [387, 222] width 381 height 94
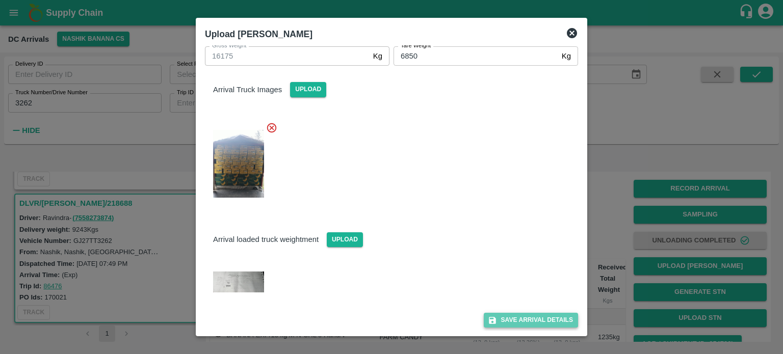
click at [520, 320] on button "Save Arrival Details" at bounding box center [531, 320] width 94 height 15
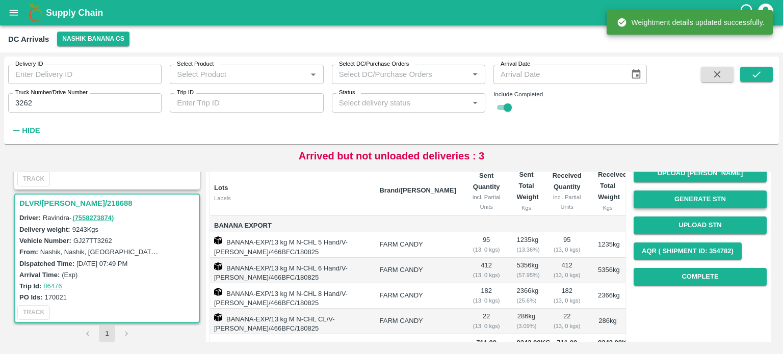
scroll to position [97, 0]
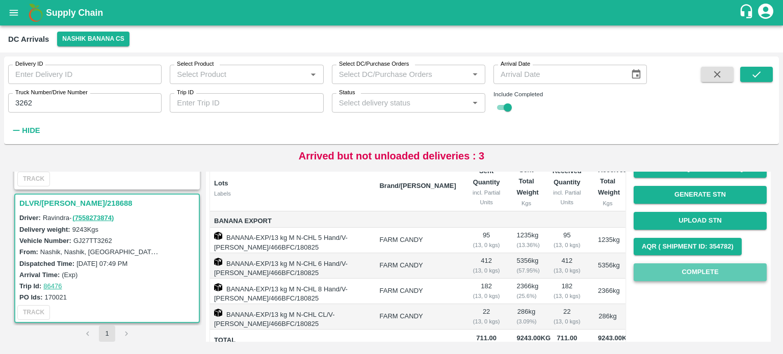
click at [692, 273] on button "Complete" at bounding box center [700, 273] width 133 height 18
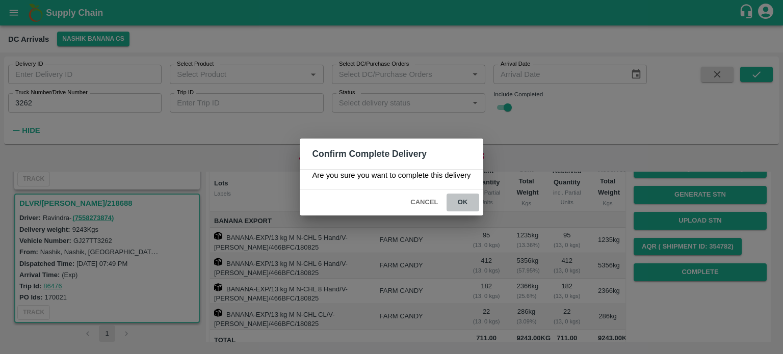
click at [458, 200] on button "ok" at bounding box center [463, 203] width 33 height 18
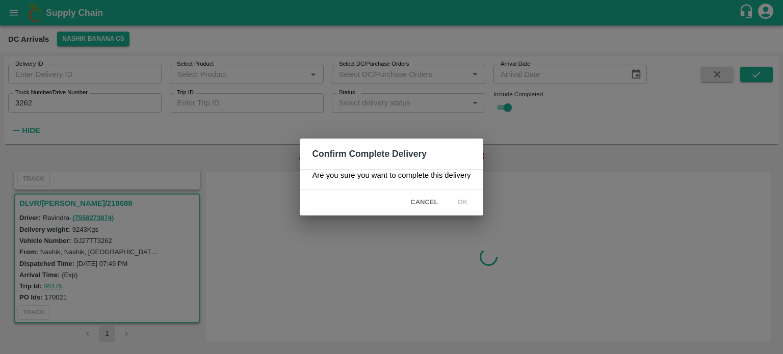
scroll to position [0, 0]
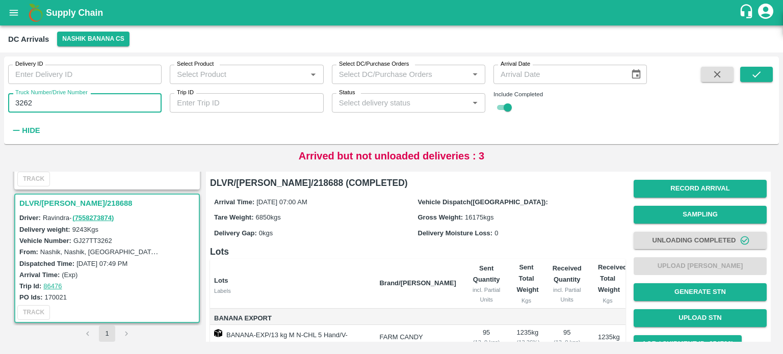
click at [23, 101] on input "3262" at bounding box center [84, 102] width 153 height 19
click at [24, 105] on input "3262" at bounding box center [84, 102] width 153 height 19
type input "7757"
click at [768, 69] on button "submit" at bounding box center [756, 74] width 33 height 15
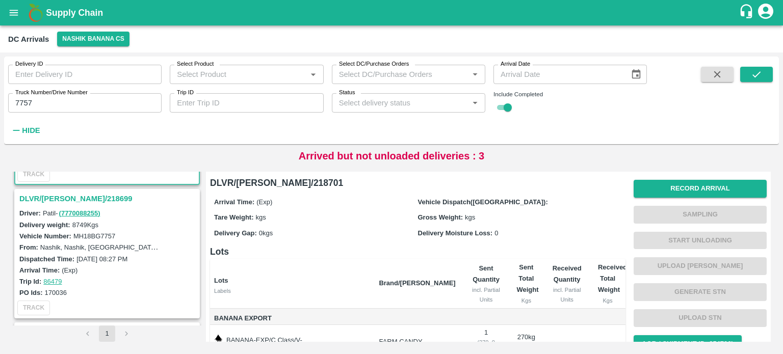
scroll to position [120, 0]
click at [55, 192] on h3 "DLVR/NASH/218699" at bounding box center [108, 198] width 178 height 13
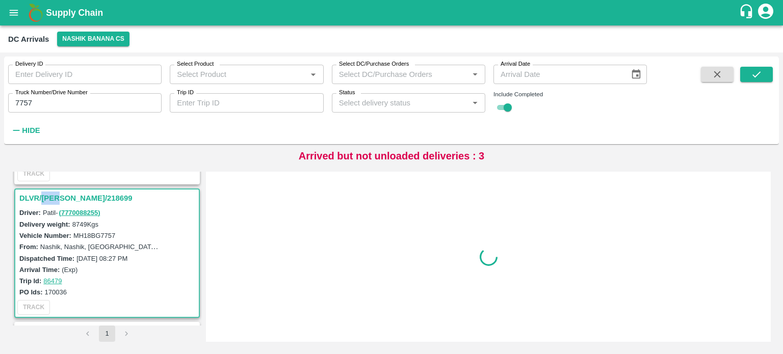
scroll to position [137, 0]
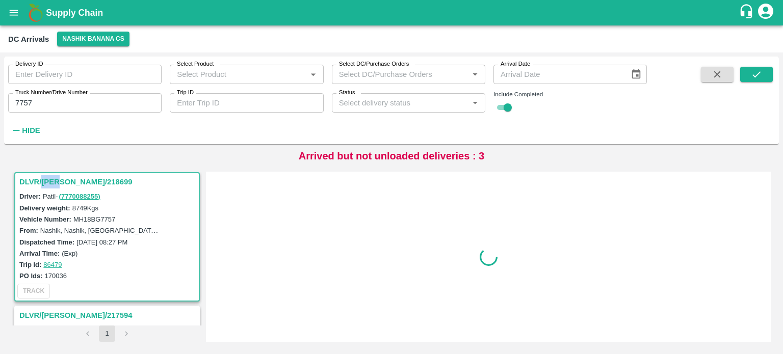
click at [55, 191] on div "DLVR/NASH/218699 Driver: Patil - ( 7770088255 ) Delivery weight: 8749 Kgs Vehic…" at bounding box center [107, 236] width 186 height 129
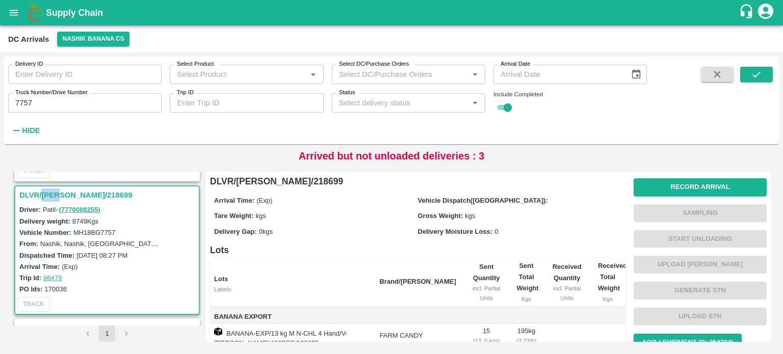
scroll to position [0, 0]
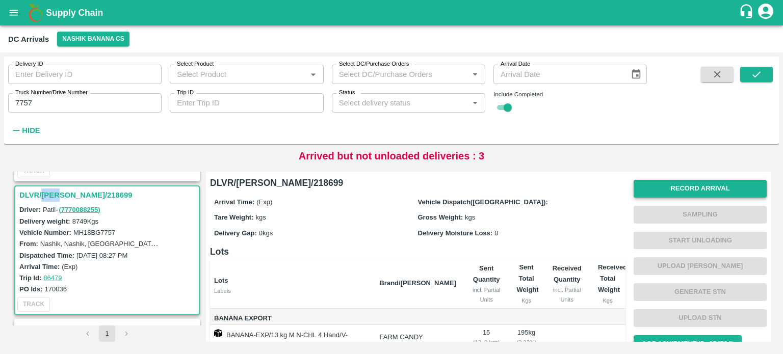
click at [686, 188] on button "Record Arrival" at bounding box center [700, 189] width 133 height 18
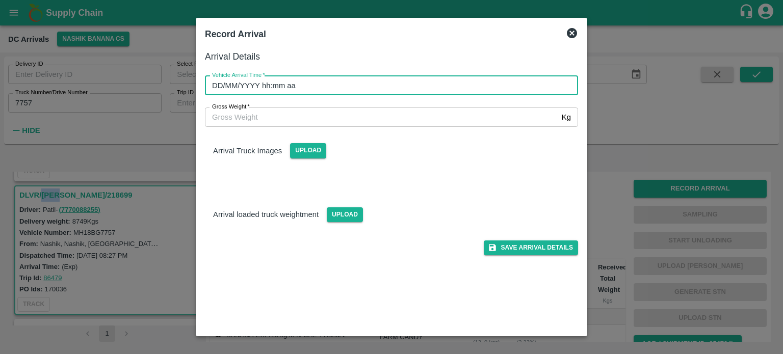
type input "DD/MM/YYYY hh:mm aa"
click at [419, 83] on input "DD/MM/YYYY hh:mm aa" at bounding box center [388, 85] width 366 height 19
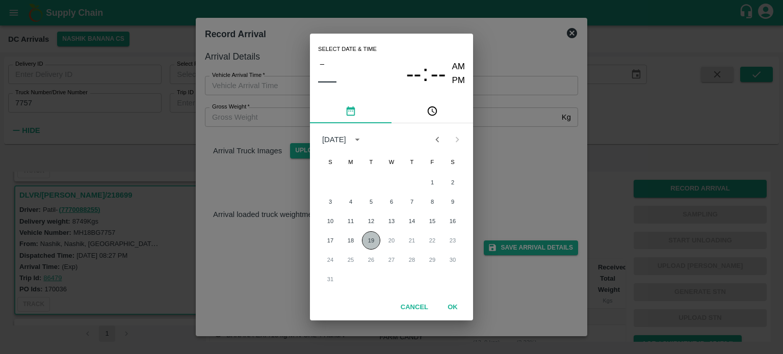
click at [369, 240] on button "19" at bounding box center [371, 240] width 18 height 18
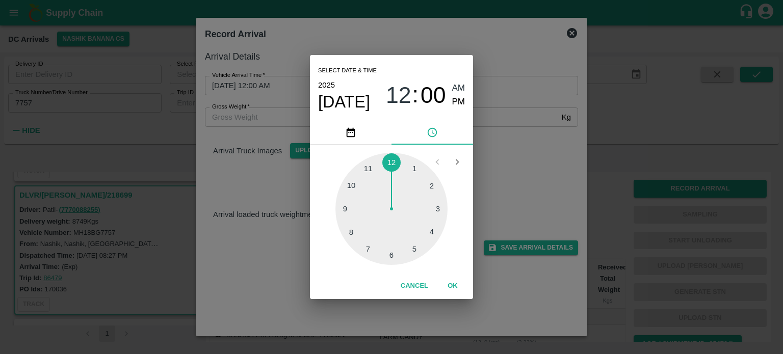
click at [351, 234] on div at bounding box center [391, 209] width 112 height 112
type input "19/08/2025 08:00 AM"
click at [505, 200] on div "Select date & time 2025 Aug 19 08 : 00 AM PM 05 10 15 20 25 30 35 40 45 50 55 0…" at bounding box center [391, 177] width 783 height 354
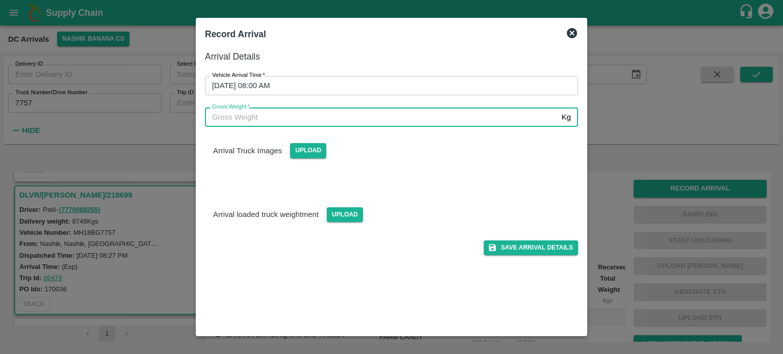
click at [257, 112] on input "Gross Weight   *" at bounding box center [381, 117] width 353 height 19
type input "17440"
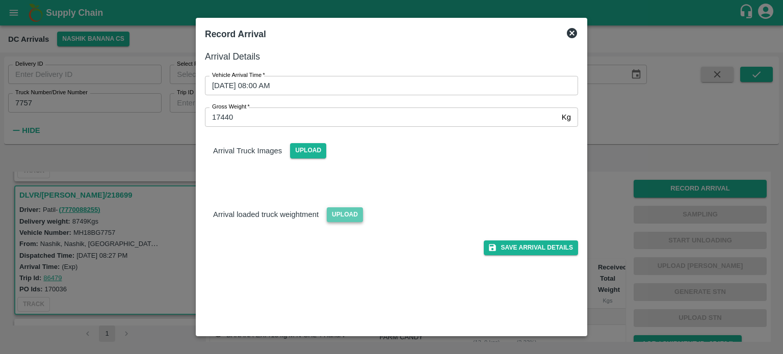
click at [332, 212] on span "Upload" at bounding box center [345, 214] width 36 height 15
click at [0, 0] on input "Upload" at bounding box center [0, 0] width 0 height 0
click at [309, 146] on span "Upload" at bounding box center [308, 150] width 36 height 15
click at [0, 0] on input "Upload" at bounding box center [0, 0] width 0 height 0
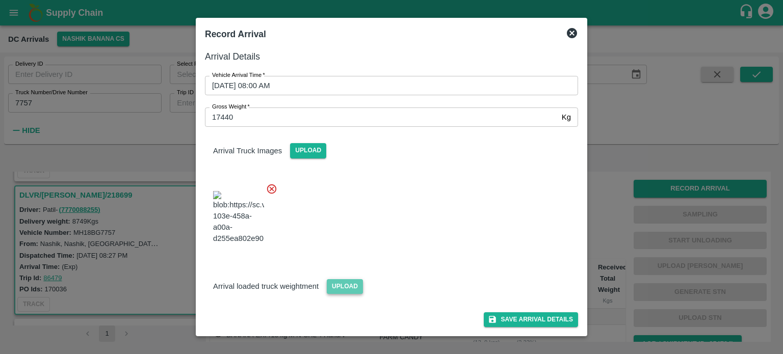
click at [344, 294] on span "Upload" at bounding box center [345, 286] width 36 height 15
click at [0, 0] on input "Upload" at bounding box center [0, 0] width 0 height 0
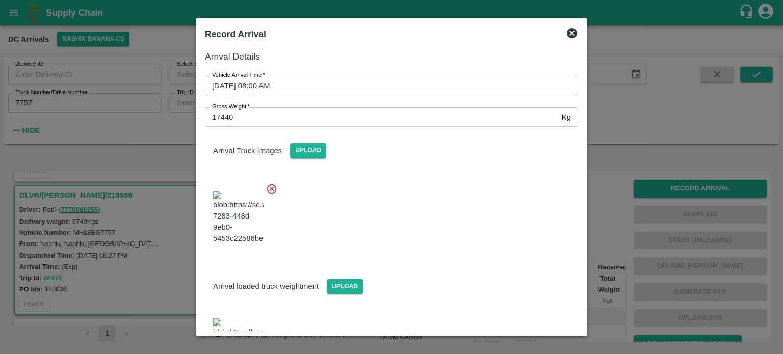
click at [479, 255] on div at bounding box center [387, 215] width 381 height 80
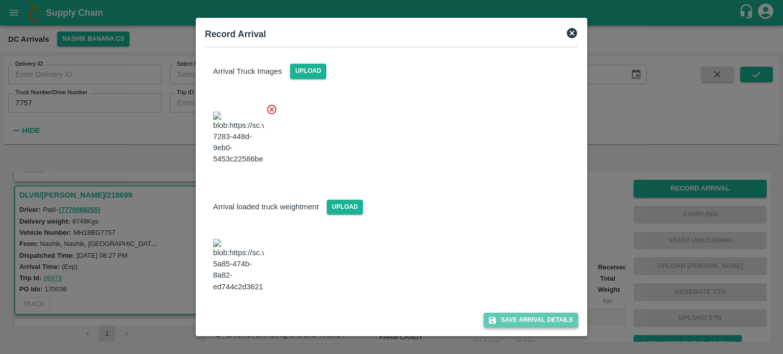
click at [514, 324] on button "Save Arrival Details" at bounding box center [531, 320] width 94 height 15
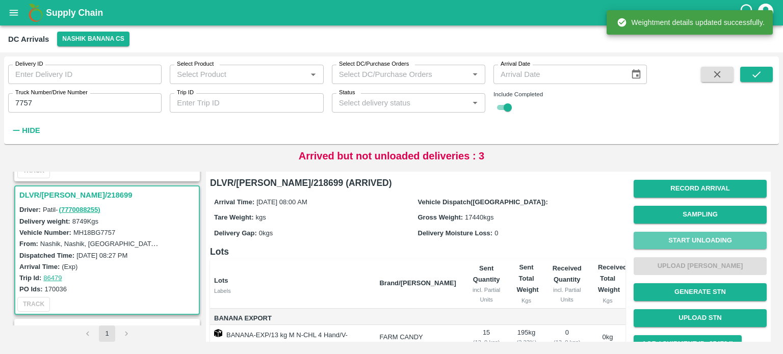
click at [696, 243] on button "Start Unloading" at bounding box center [700, 241] width 133 height 18
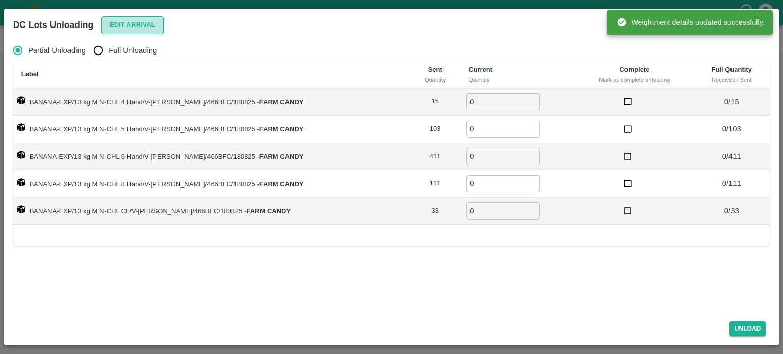
click at [137, 29] on button "Edit Arrival" at bounding box center [132, 25] width 62 height 18
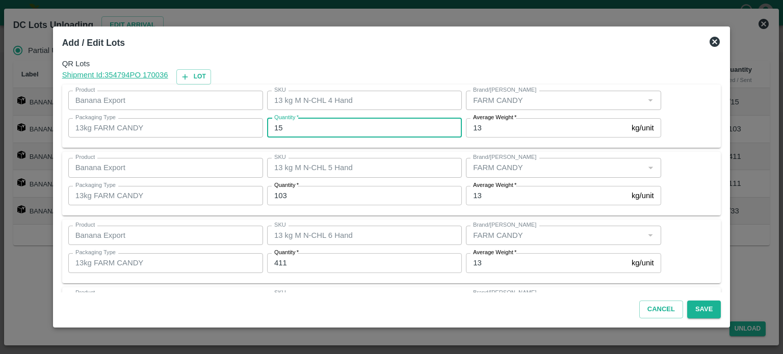
click at [280, 124] on input "15" at bounding box center [364, 127] width 195 height 19
type input "15"
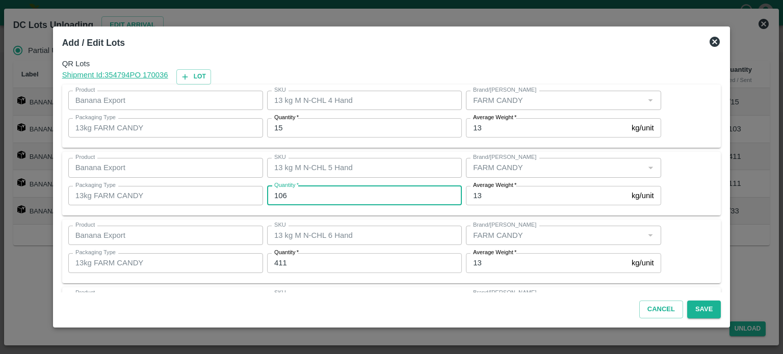
type input "106"
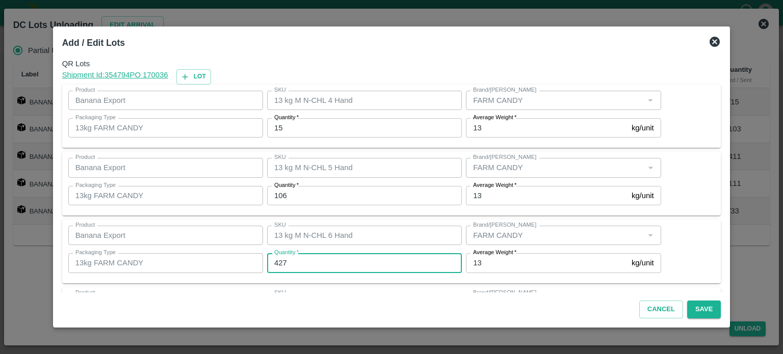
type input "427"
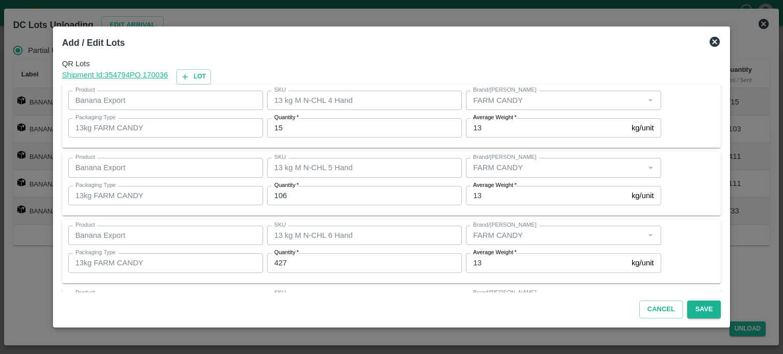
scroll to position [134, 0]
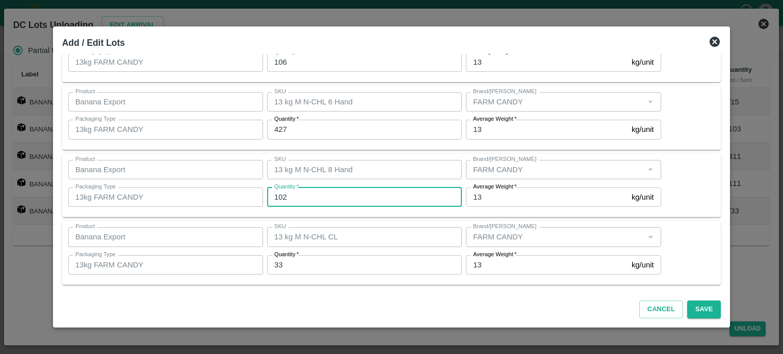
type input "102"
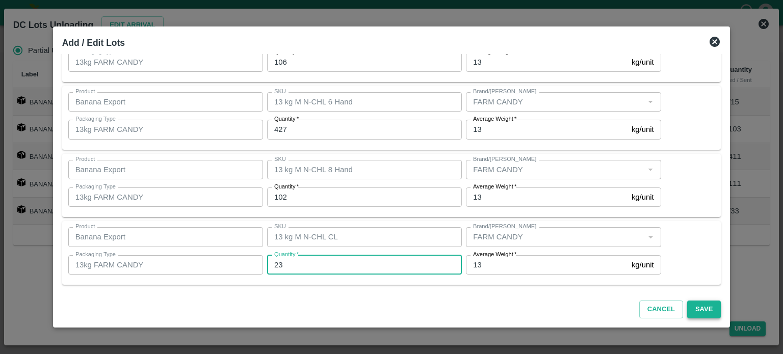
type input "23"
click at [692, 303] on button "Save" at bounding box center [704, 310] width 34 height 18
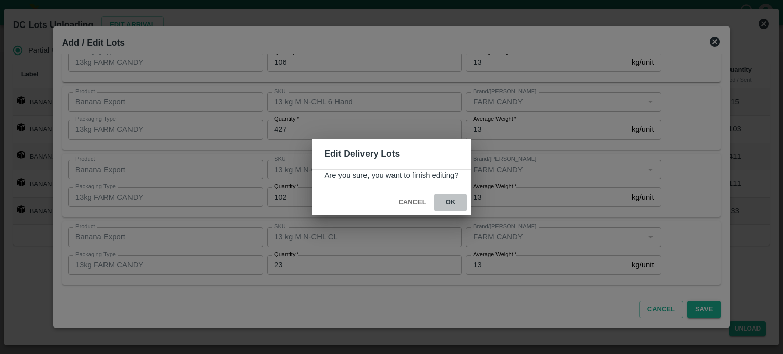
click at [450, 203] on button "ok" at bounding box center [450, 203] width 33 height 18
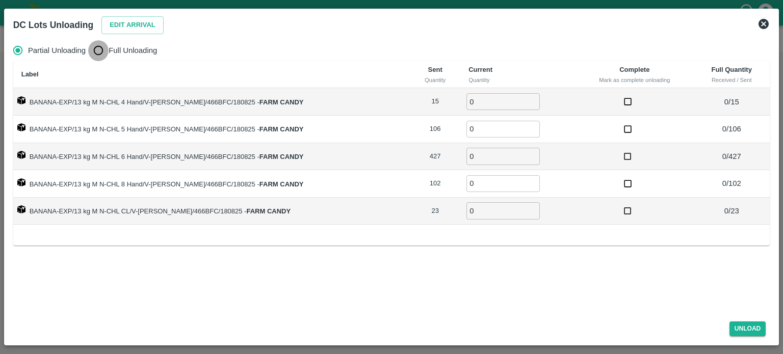
click at [101, 49] on input "Full Unloading" at bounding box center [98, 50] width 20 height 20
radio input "true"
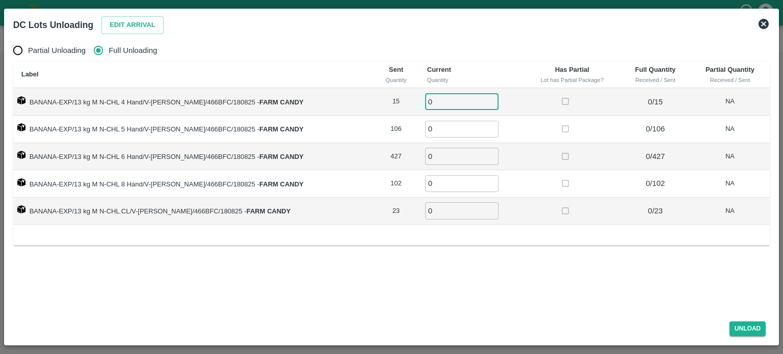
click at [425, 101] on input "0" at bounding box center [461, 101] width 73 height 17
type input "15"
type input "106"
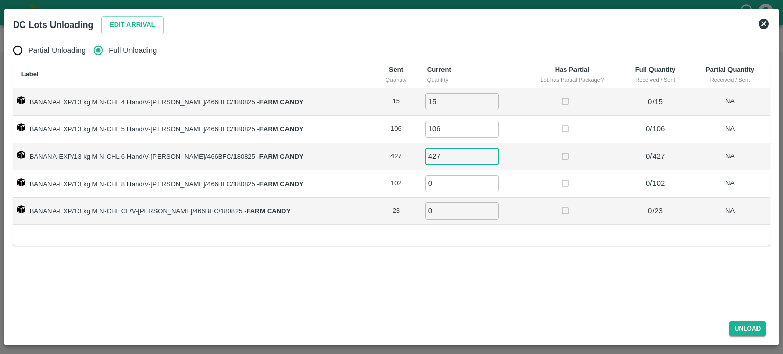
type input "427"
type input "102"
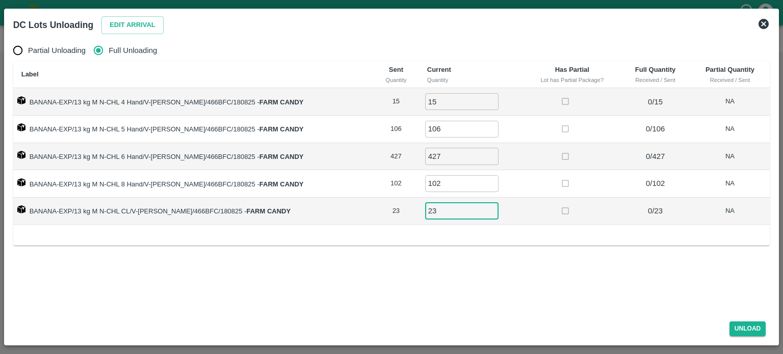
type input "23"
click at [745, 337] on div "Unload" at bounding box center [391, 327] width 765 height 27
click at [745, 328] on button "Unload" at bounding box center [748, 329] width 37 height 15
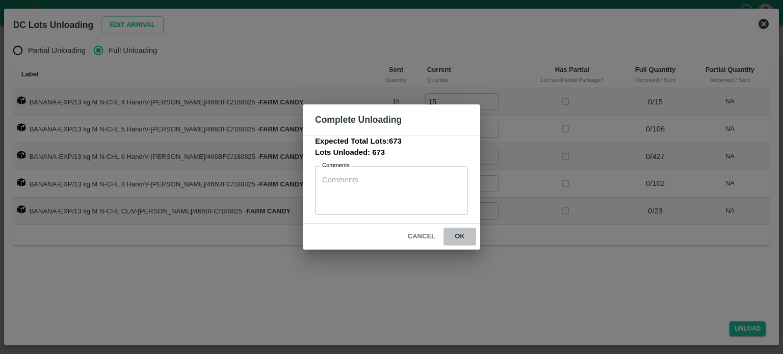
click at [458, 237] on button "ok" at bounding box center [460, 237] width 33 height 18
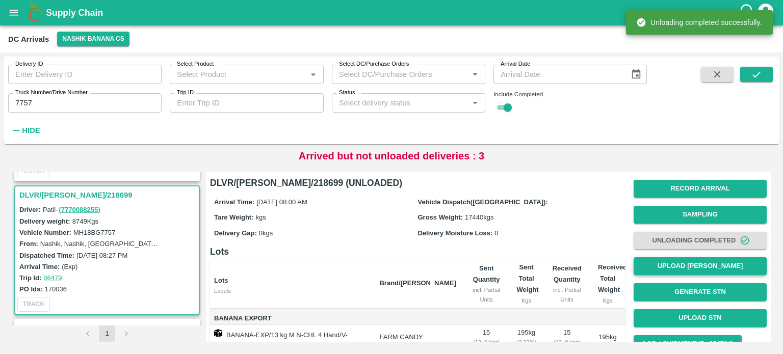
click at [695, 265] on button "Upload [PERSON_NAME]" at bounding box center [700, 266] width 133 height 18
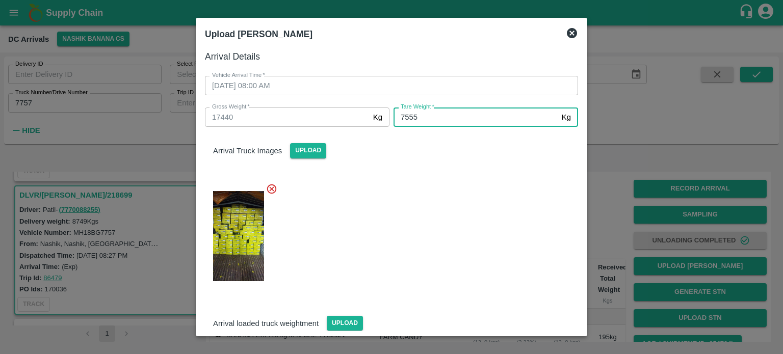
type input "7555"
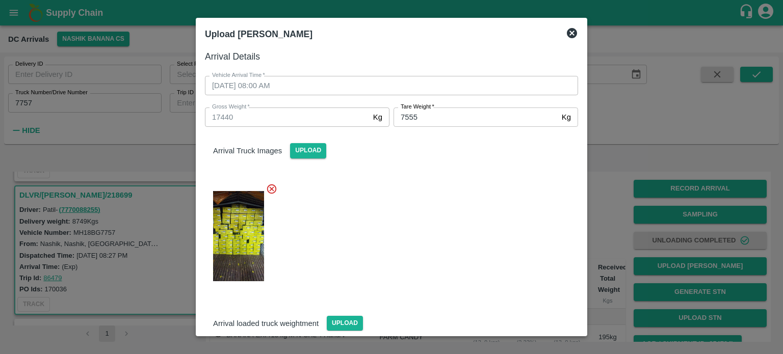
click at [443, 266] on div at bounding box center [387, 233] width 381 height 117
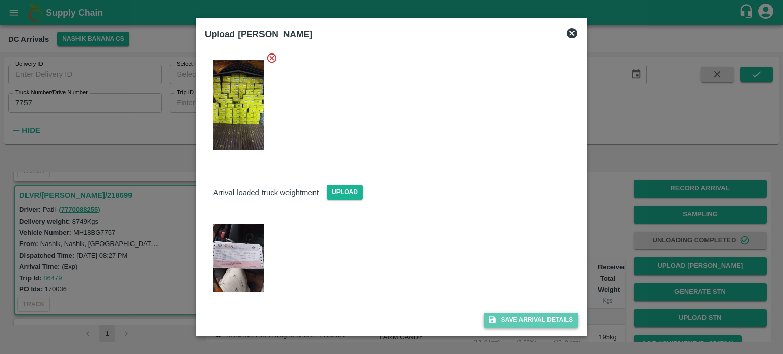
click at [508, 316] on button "Save Arrival Details" at bounding box center [531, 320] width 94 height 15
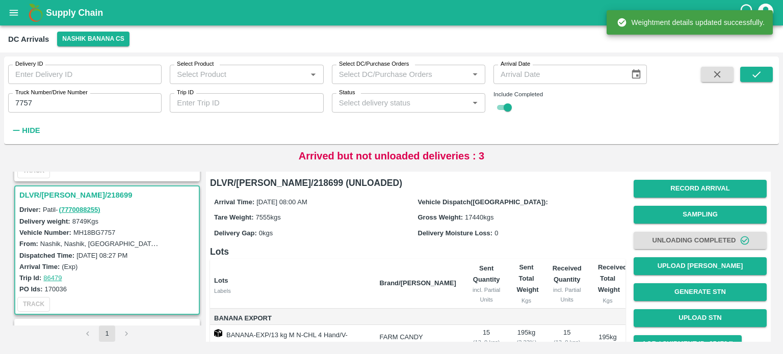
scroll to position [138, 0]
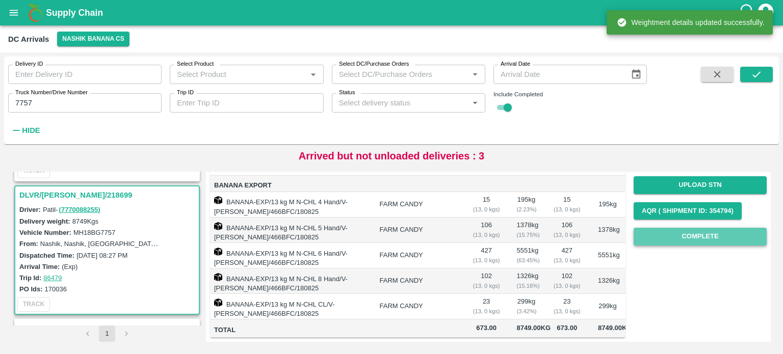
click at [696, 232] on button "Complete" at bounding box center [700, 237] width 133 height 18
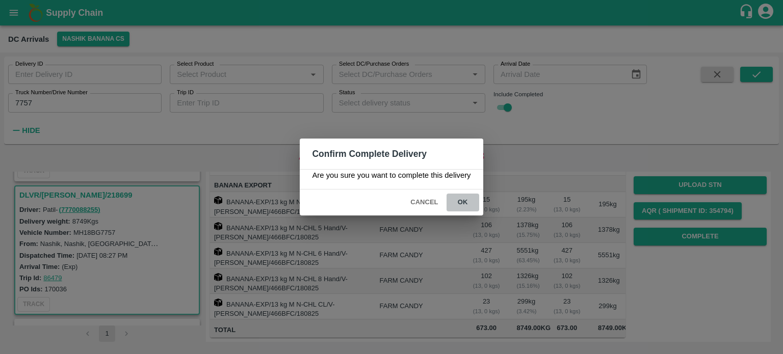
click at [469, 201] on button "ok" at bounding box center [463, 203] width 33 height 18
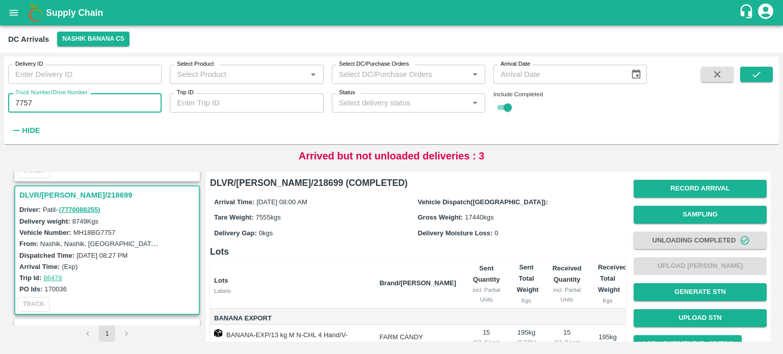
click at [19, 100] on input "7757" at bounding box center [84, 102] width 153 height 19
type input "5188"
click at [751, 75] on icon "submit" at bounding box center [756, 74] width 11 height 11
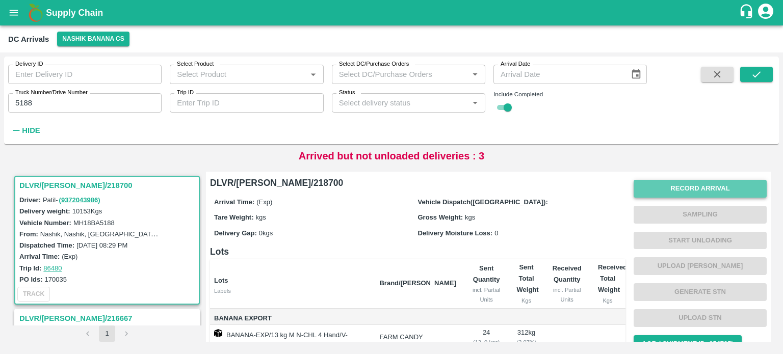
click at [678, 191] on button "Record Arrival" at bounding box center [700, 189] width 133 height 18
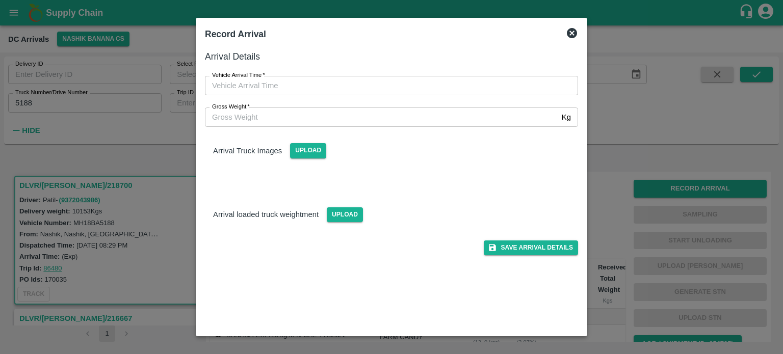
type input "DD/MM/YYYY hh:mm aa"
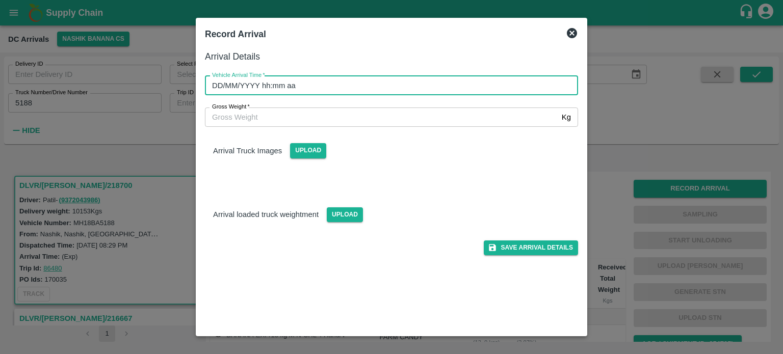
click at [408, 84] on input "DD/MM/YYYY hh:mm aa" at bounding box center [388, 85] width 366 height 19
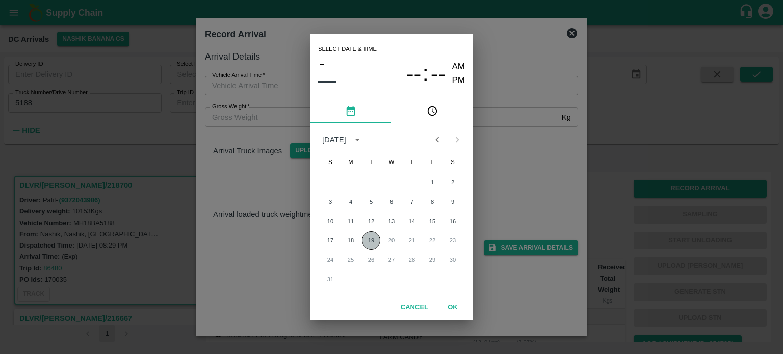
click at [370, 243] on button "19" at bounding box center [371, 240] width 18 height 18
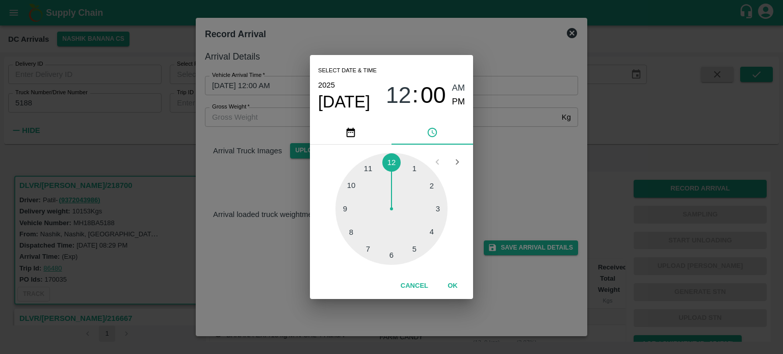
click at [347, 209] on div at bounding box center [391, 209] width 112 height 112
click at [392, 256] on div at bounding box center [391, 209] width 112 height 112
type input "19/08/2025 09:30 AM"
click at [561, 178] on div "Select date & time 2025 Aug 19 09 : 30 AM PM 05 10 15 20 25 30 35 40 45 50 55 0…" at bounding box center [391, 177] width 783 height 354
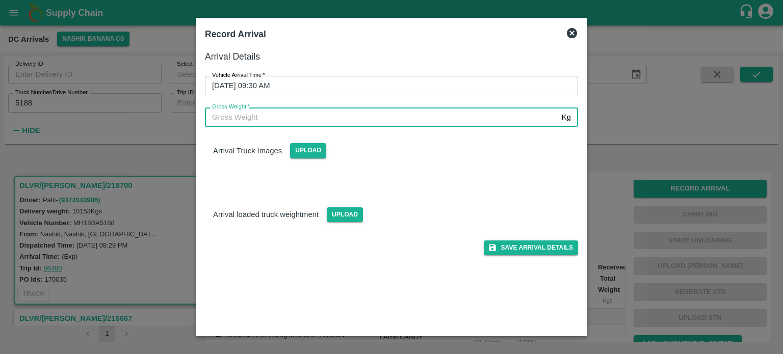
click at [244, 118] on input "Gross Weight   *" at bounding box center [381, 117] width 353 height 19
type input "17175"
click at [306, 151] on span "Upload" at bounding box center [308, 150] width 36 height 15
click at [0, 0] on input "Upload" at bounding box center [0, 0] width 0 height 0
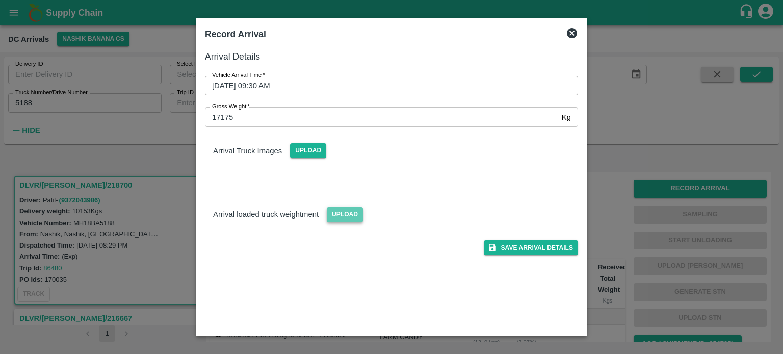
click at [339, 214] on span "Upload" at bounding box center [345, 214] width 36 height 15
click at [0, 0] on input "Upload" at bounding box center [0, 0] width 0 height 0
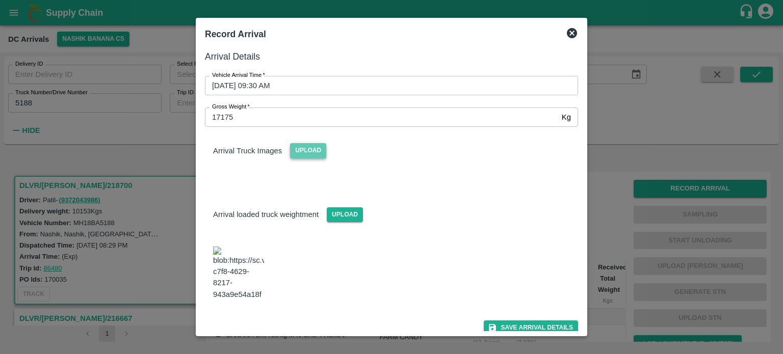
click at [305, 149] on span "Upload" at bounding box center [308, 150] width 36 height 15
click at [0, 0] on input "Upload" at bounding box center [0, 0] width 0 height 0
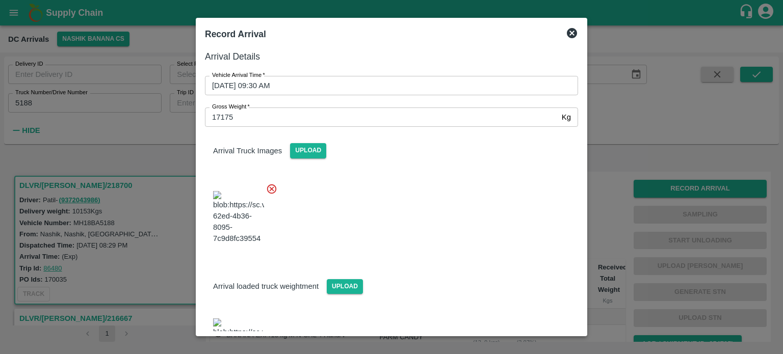
scroll to position [74, 0]
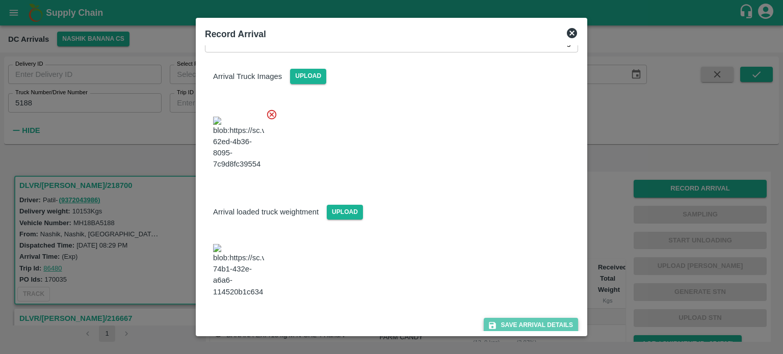
click at [513, 318] on button "Save Arrival Details" at bounding box center [531, 325] width 94 height 15
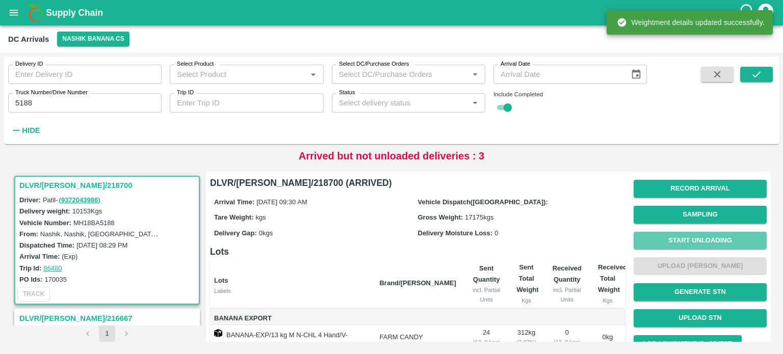
click at [690, 240] on button "Start Unloading" at bounding box center [700, 241] width 133 height 18
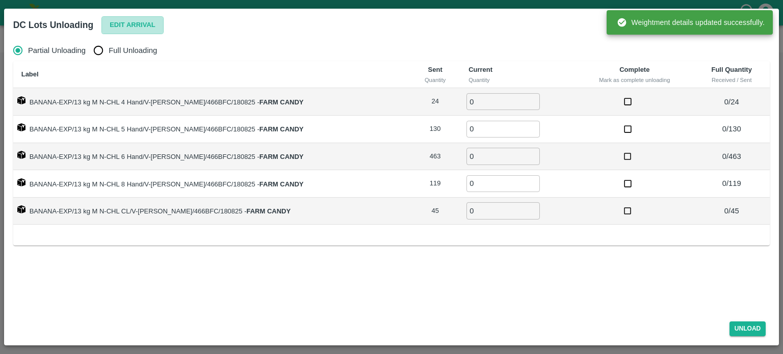
click at [133, 22] on button "Edit Arrival" at bounding box center [132, 25] width 62 height 18
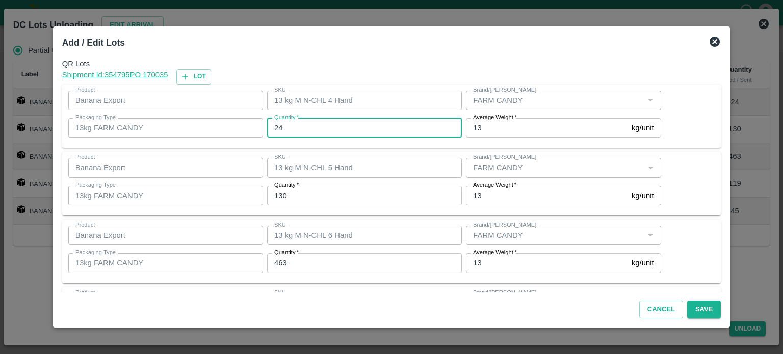
click at [281, 126] on input "24" at bounding box center [364, 127] width 195 height 19
type input "4"
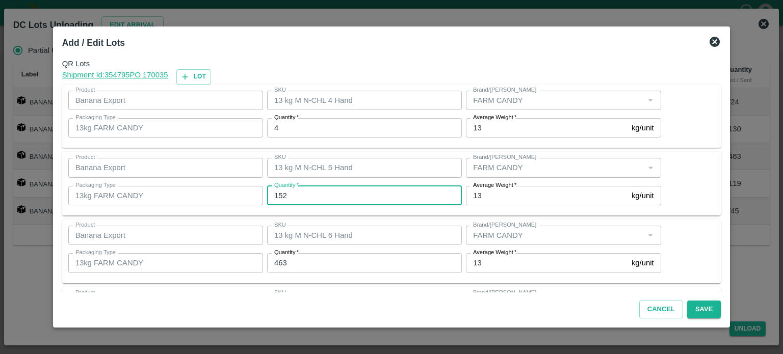
type input "152"
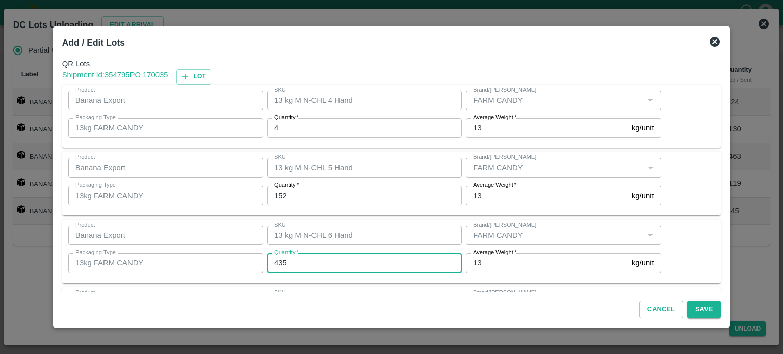
type input "435"
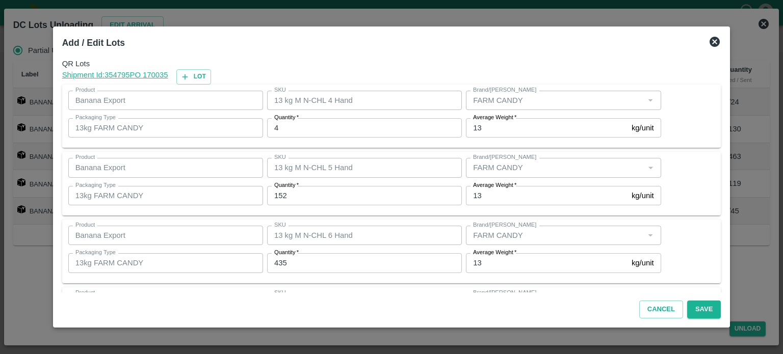
scroll to position [134, 0]
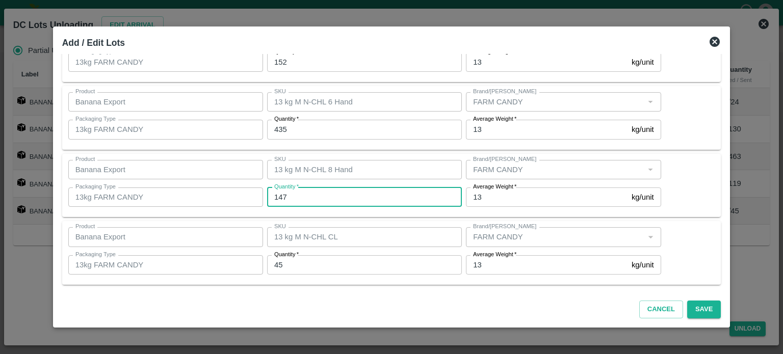
type input "147"
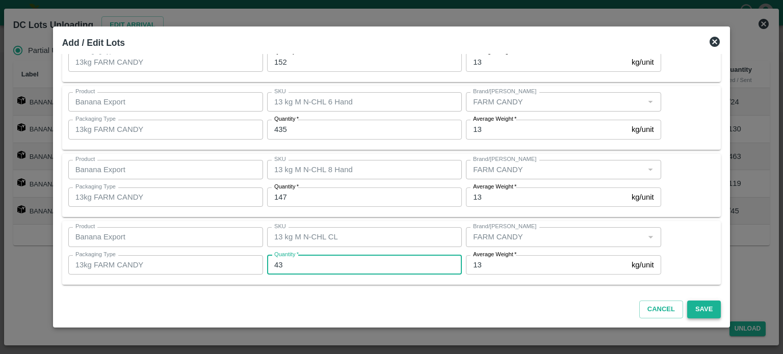
type input "43"
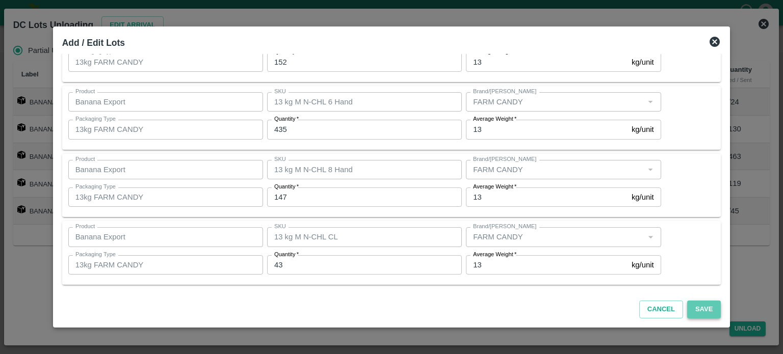
click at [691, 306] on button "Save" at bounding box center [704, 310] width 34 height 18
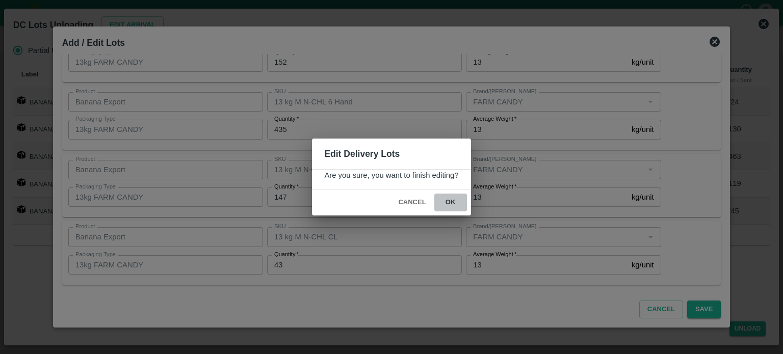
click at [453, 203] on button "ok" at bounding box center [450, 203] width 33 height 18
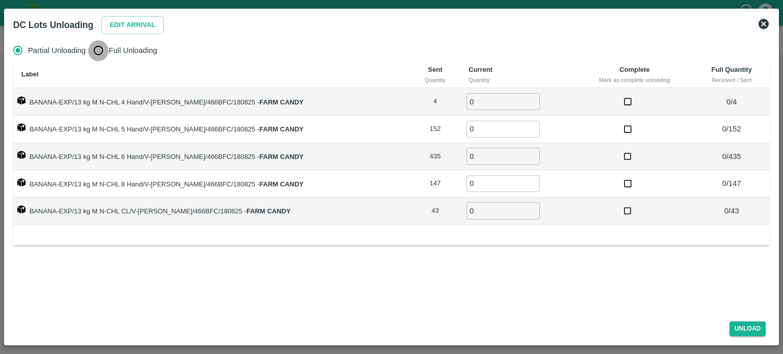
click at [100, 51] on input "Full Unloading" at bounding box center [98, 50] width 20 height 20
radio input "true"
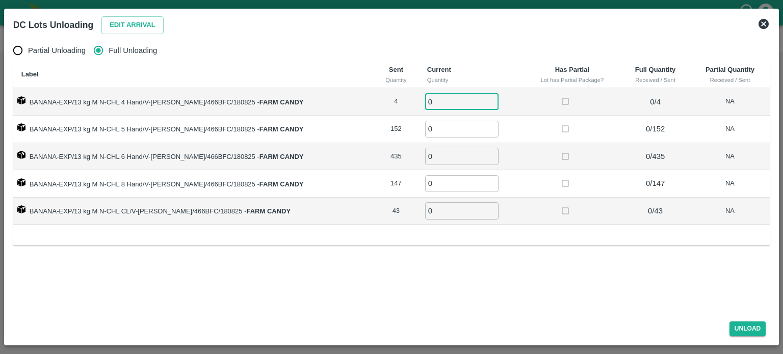
click at [428, 101] on input "0" at bounding box center [461, 101] width 73 height 17
type input "4"
type input "152"
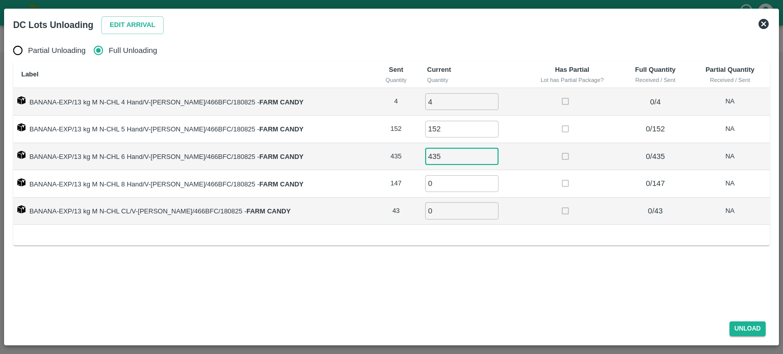
type input "435"
type input "147"
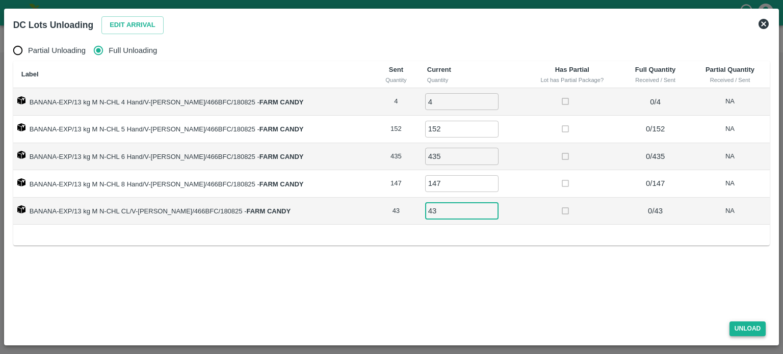
type input "43"
click at [745, 329] on button "Unload" at bounding box center [748, 329] width 37 height 15
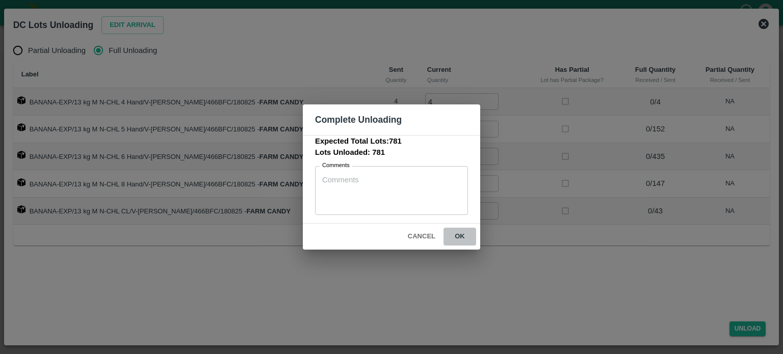
click at [461, 230] on button "ok" at bounding box center [460, 237] width 33 height 18
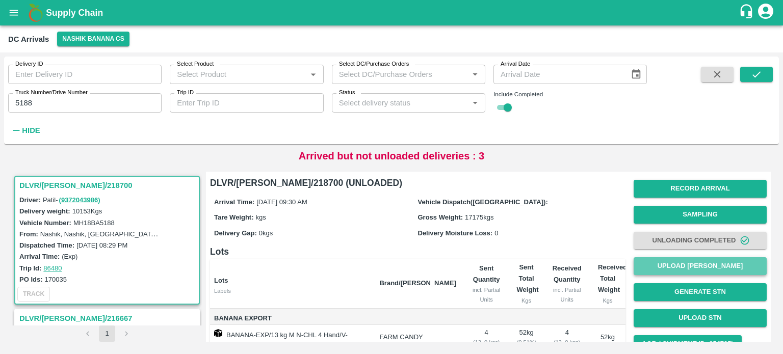
click at [688, 271] on button "Upload [PERSON_NAME]" at bounding box center [700, 266] width 133 height 18
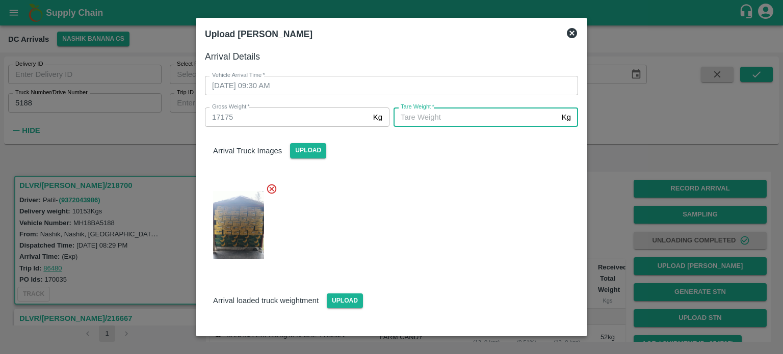
click at [439, 116] on input "Tare Weight   *" at bounding box center [476, 117] width 164 height 19
type input "7020"
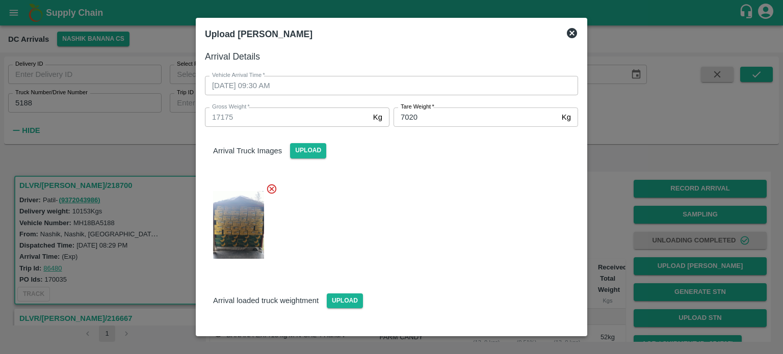
click at [434, 207] on div at bounding box center [387, 222] width 381 height 94
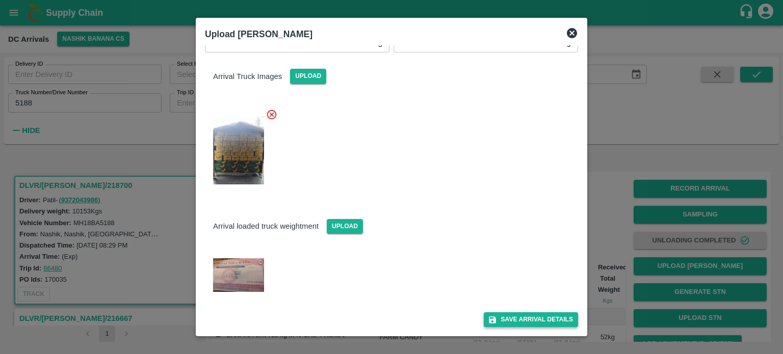
click at [516, 319] on button "Save Arrival Details" at bounding box center [531, 320] width 94 height 15
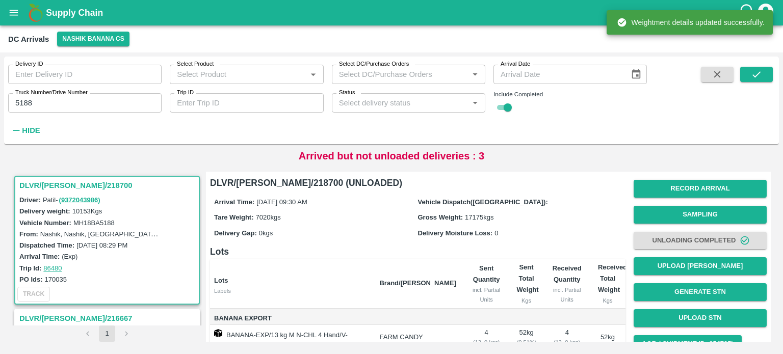
scroll to position [91, 0]
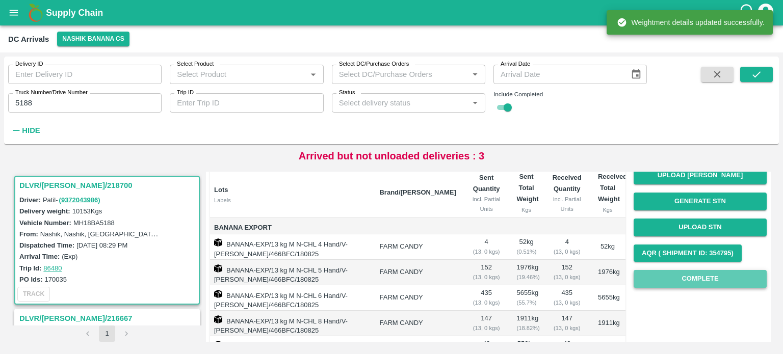
click at [673, 279] on button "Complete" at bounding box center [700, 279] width 133 height 18
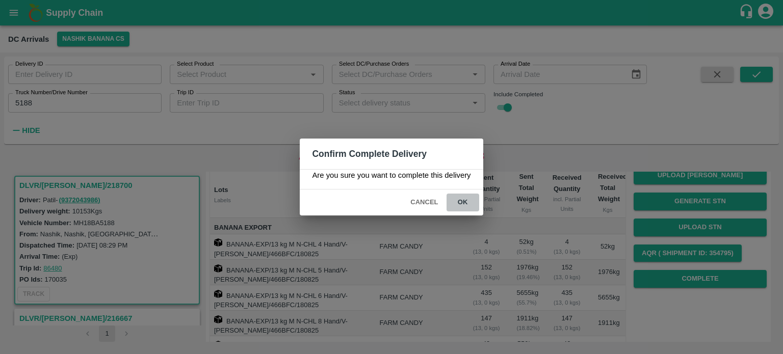
click at [459, 201] on button "ok" at bounding box center [463, 203] width 33 height 18
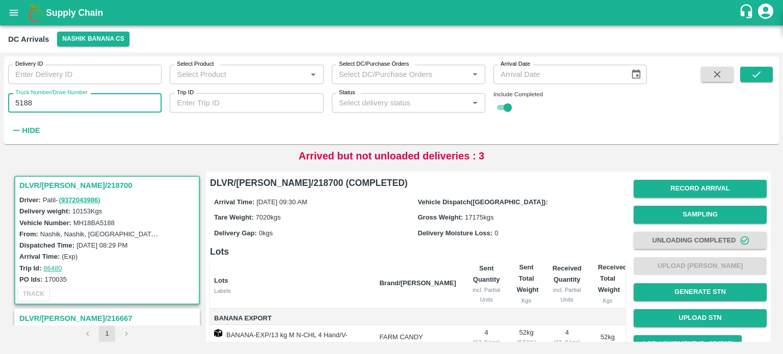
click at [23, 103] on input "5188" at bounding box center [84, 102] width 153 height 19
type input "5313"
click at [754, 77] on icon "submit" at bounding box center [756, 74] width 11 height 11
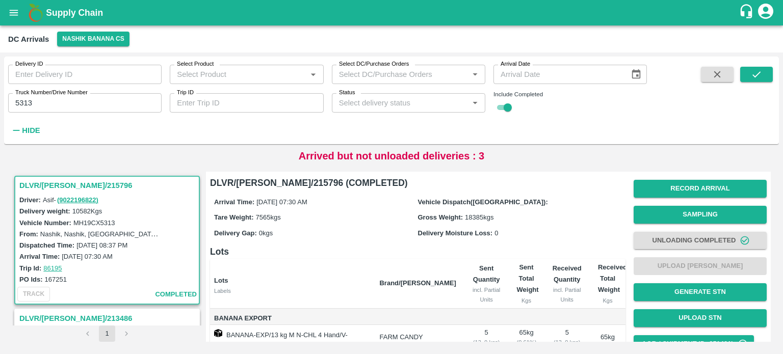
click at [740, 67] on button "submit" at bounding box center [756, 74] width 33 height 15
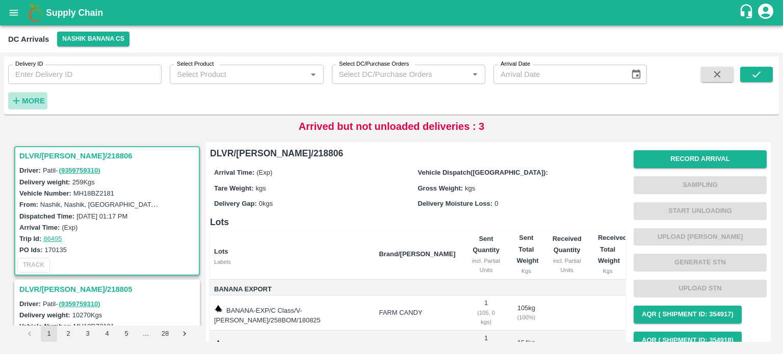
click at [22, 102] on strong "More" at bounding box center [33, 101] width 23 height 8
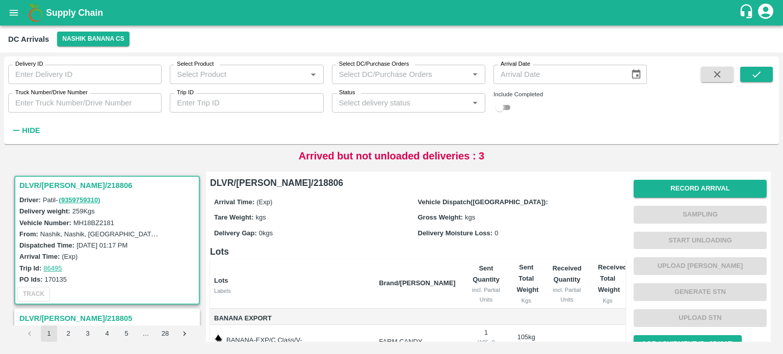
click at [511, 110] on input "checkbox" at bounding box center [499, 107] width 37 height 12
checkbox input "true"
click at [41, 105] on input "Truck Number/Drive Number" at bounding box center [84, 102] width 153 height 19
type input "9"
click at [752, 75] on icon "submit" at bounding box center [756, 74] width 8 height 6
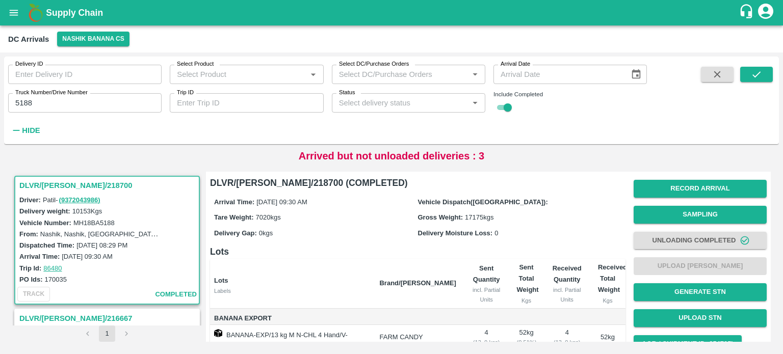
scroll to position [186, 0]
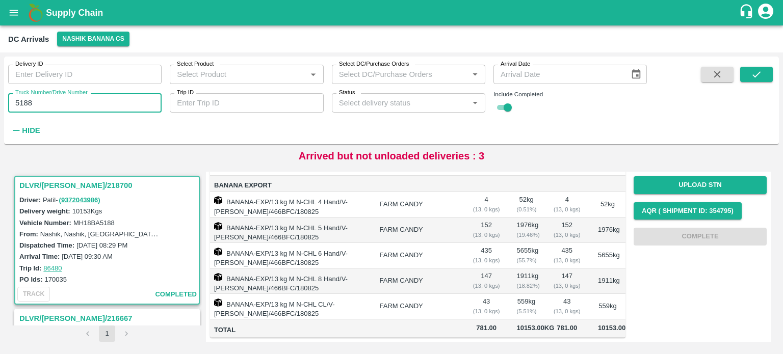
click at [25, 106] on input "5188" at bounding box center [84, 102] width 153 height 19
click at [762, 75] on button "submit" at bounding box center [756, 74] width 33 height 15
click at [22, 104] on input "5313" at bounding box center [84, 102] width 153 height 19
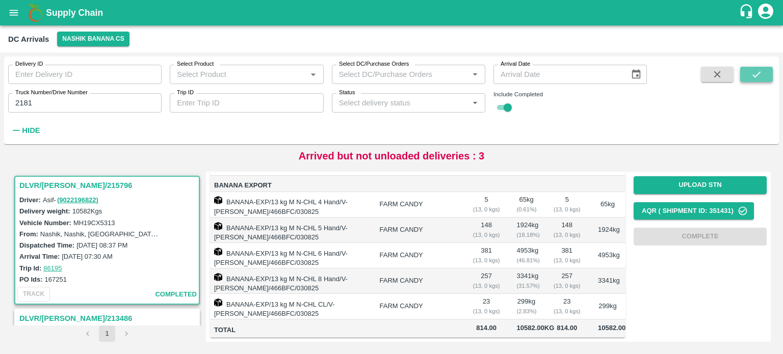
click at [757, 79] on icon "submit" at bounding box center [756, 74] width 11 height 11
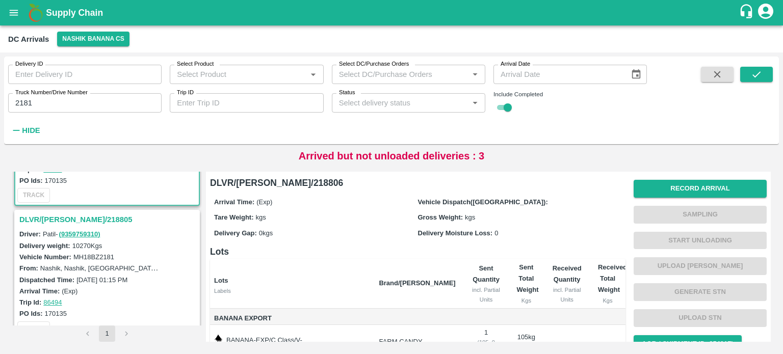
scroll to position [98, 0]
click at [64, 215] on h3 "DLVR/[PERSON_NAME]/218805" at bounding box center [108, 220] width 178 height 13
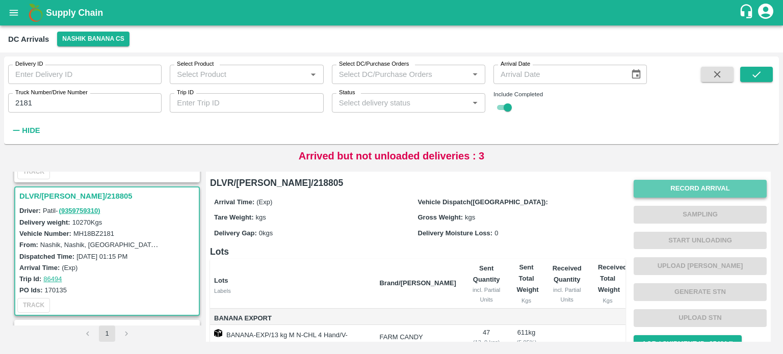
click at [687, 183] on button "Record Arrival" at bounding box center [700, 189] width 133 height 18
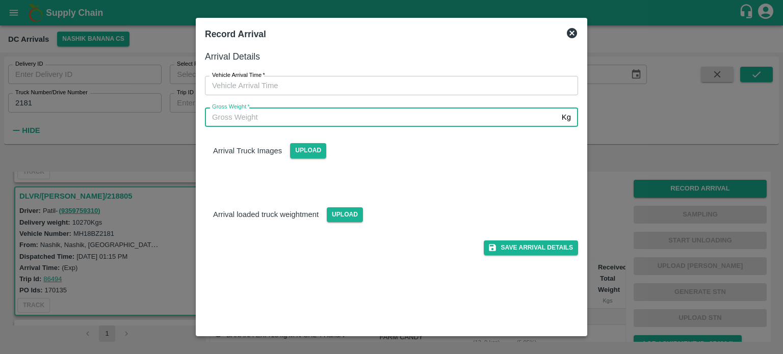
click at [377, 119] on input "Gross Weight   *" at bounding box center [381, 117] width 353 height 19
click at [575, 34] on icon at bounding box center [572, 33] width 10 height 10
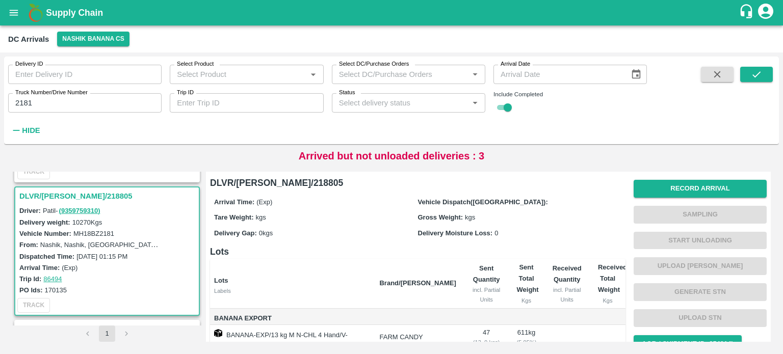
click at [107, 232] on label "MH18BZ2181" at bounding box center [93, 234] width 41 height 8
copy label "MH18BZ2181"
click at [107, 232] on label "MH18BZ2181" at bounding box center [93, 234] width 41 height 8
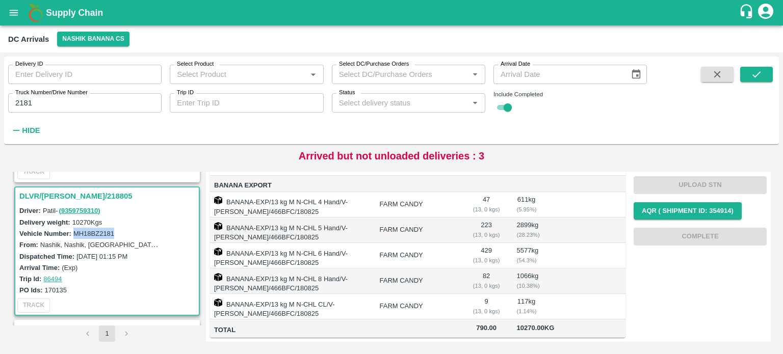
scroll to position [195, 0]
click at [20, 106] on input "2181" at bounding box center [84, 102] width 153 height 19
type input "5313"
click at [760, 74] on icon "submit" at bounding box center [756, 74] width 11 height 11
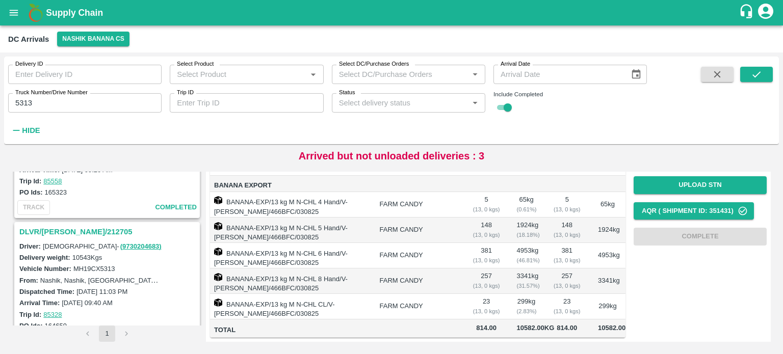
scroll to position [230, 0]
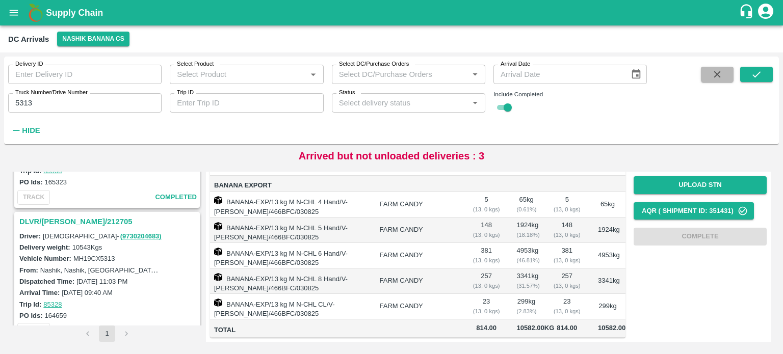
click at [714, 71] on icon "button" at bounding box center [717, 74] width 11 height 11
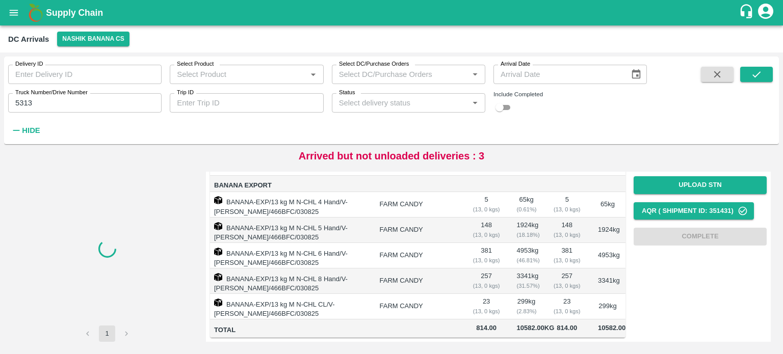
checkbox input "false"
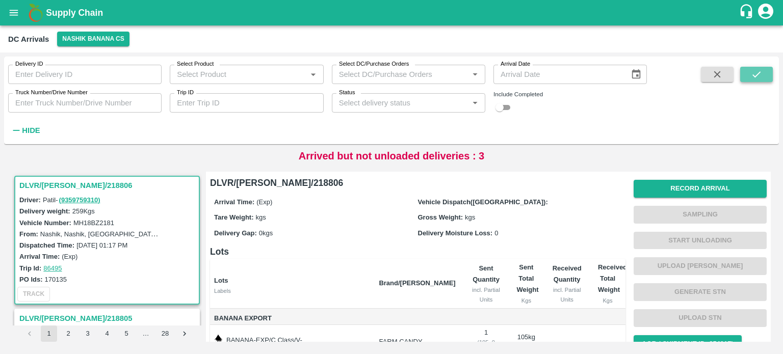
click at [761, 72] on icon "submit" at bounding box center [756, 74] width 11 height 11
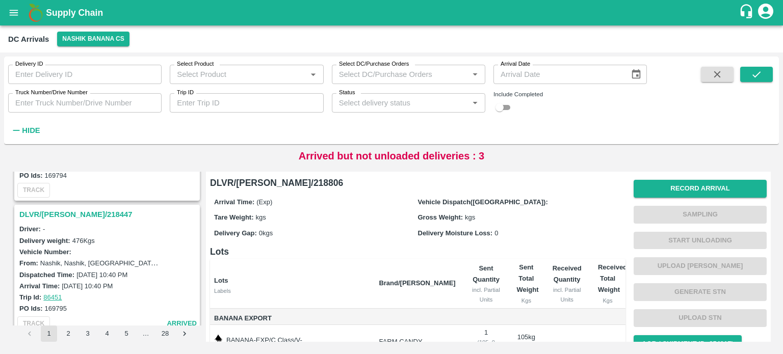
scroll to position [1168, 0]
click at [65, 211] on h3 "DLVR/[PERSON_NAME]/218447" at bounding box center [108, 216] width 178 height 13
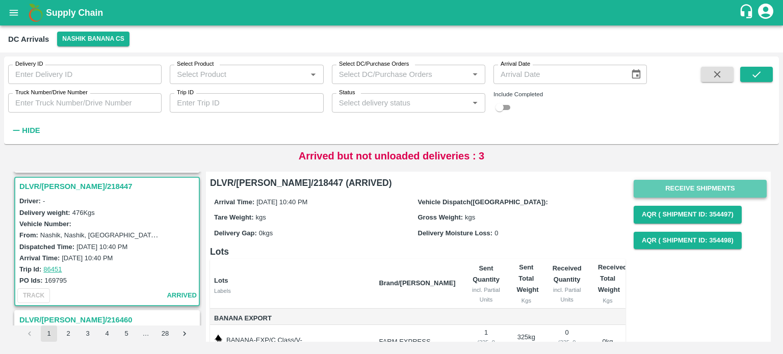
click at [699, 187] on button "Receive Shipments" at bounding box center [700, 189] width 133 height 18
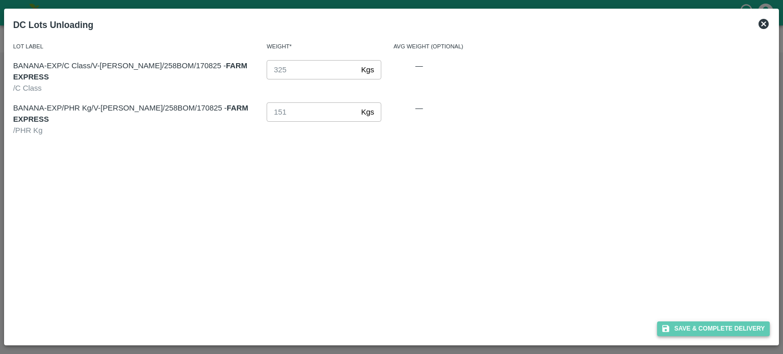
click at [707, 330] on button "Save & Complete Delivery" at bounding box center [713, 329] width 113 height 15
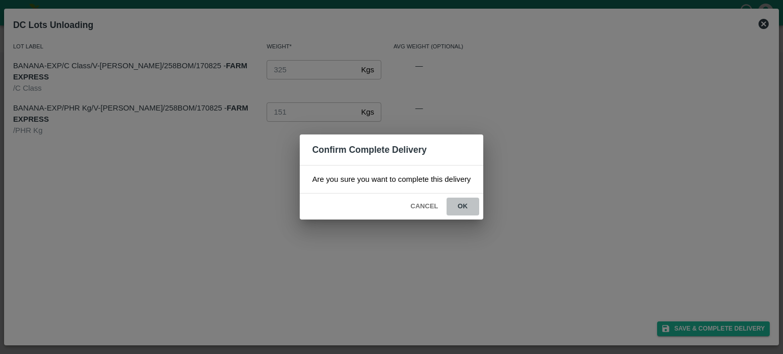
click at [459, 206] on button "ok" at bounding box center [463, 207] width 33 height 18
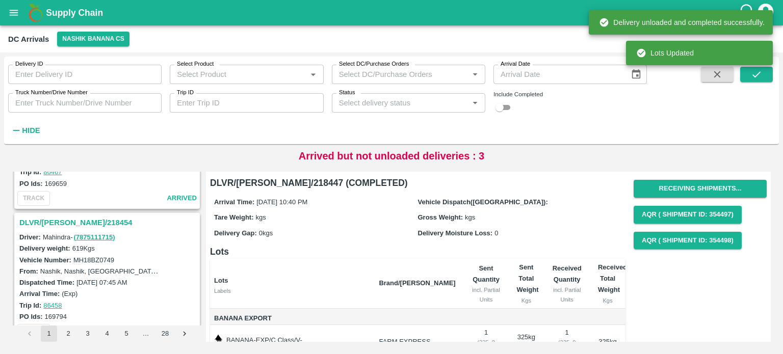
scroll to position [1027, 0]
click at [59, 219] on h3 "DLVR/[PERSON_NAME]/218454" at bounding box center [108, 224] width 178 height 13
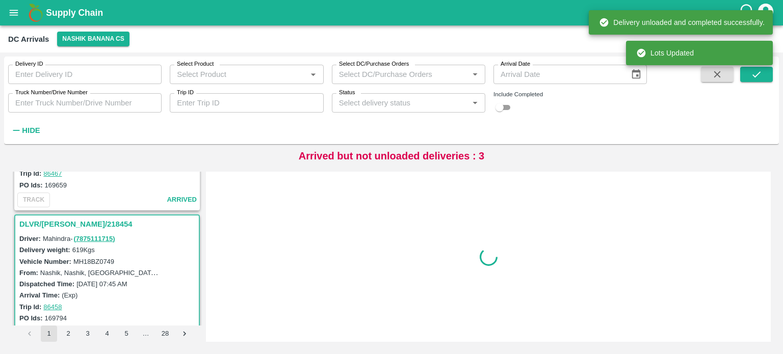
scroll to position [1065, 0]
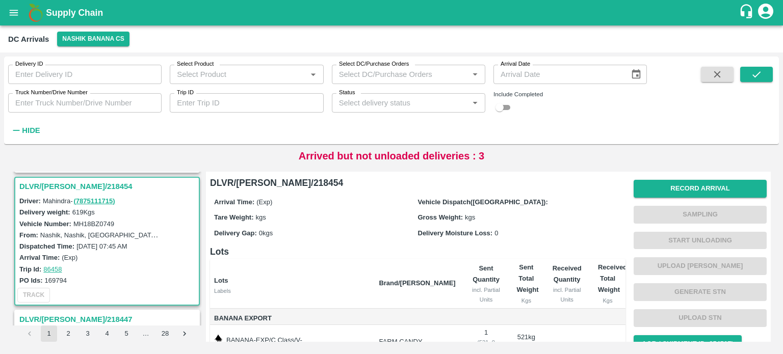
click at [94, 221] on label "MH18BZ0749" at bounding box center [93, 224] width 41 height 8
copy label "MH18BZ0749"
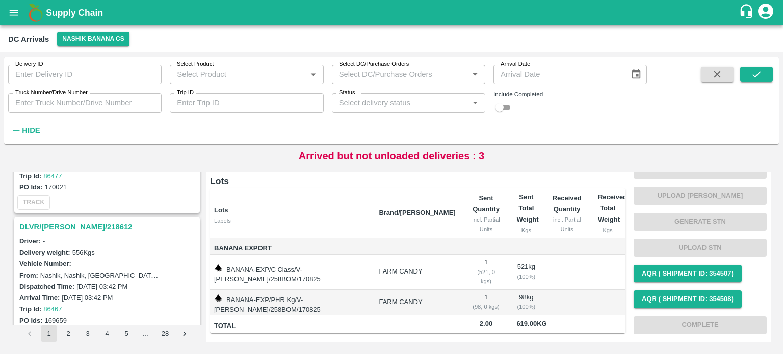
scroll to position [890, 0]
click at [71, 224] on h3 "DLVR/[PERSON_NAME]/218612" at bounding box center [108, 228] width 178 height 13
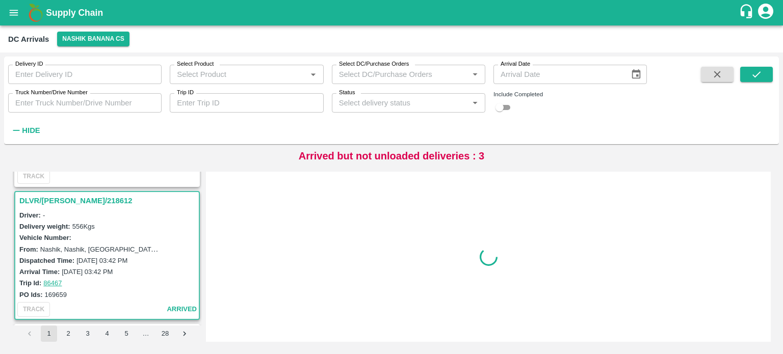
scroll to position [932, 0]
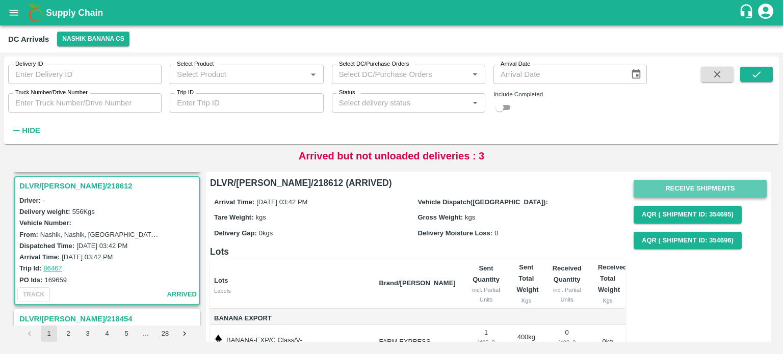
click at [684, 184] on button "Receive Shipments" at bounding box center [700, 189] width 133 height 18
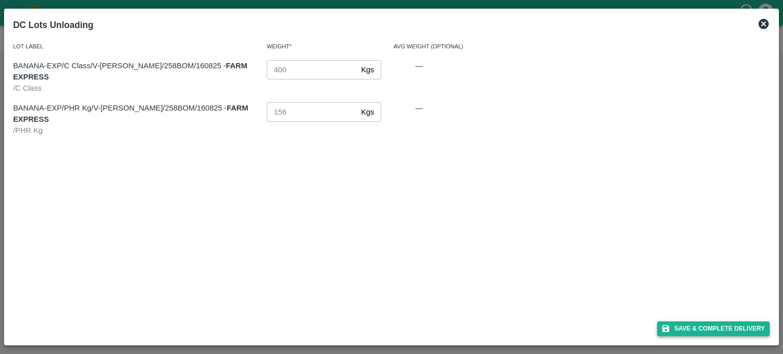
click at [708, 326] on button "Save & Complete Delivery" at bounding box center [713, 329] width 113 height 15
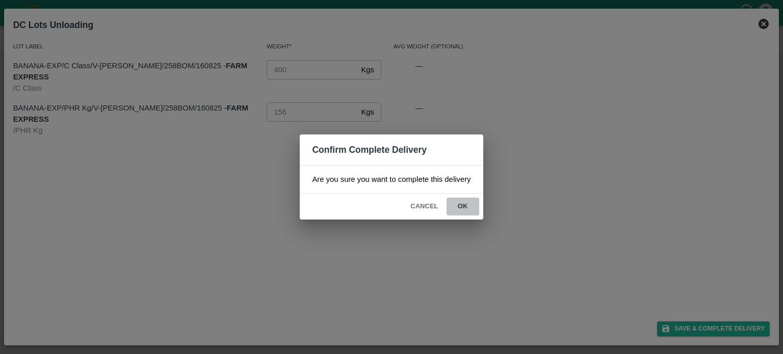
click at [458, 204] on button "ok" at bounding box center [463, 207] width 33 height 18
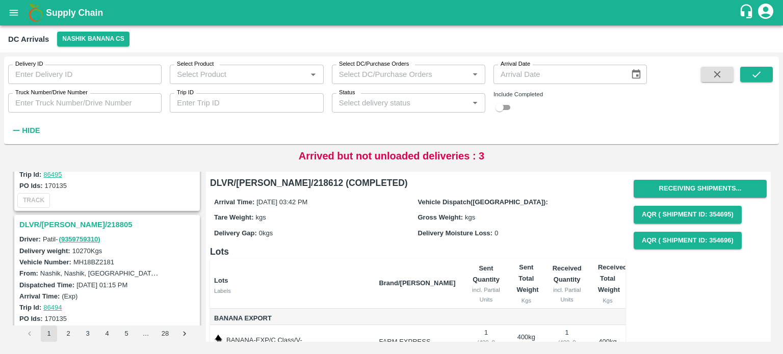
scroll to position [93, 0]
click at [65, 226] on h3 "DLVR/[PERSON_NAME]/218805" at bounding box center [108, 225] width 178 height 13
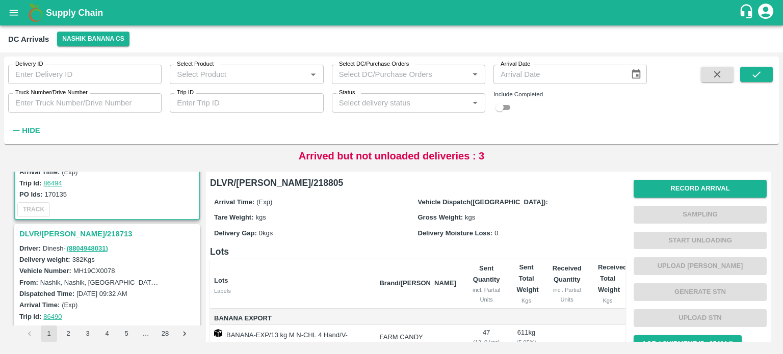
scroll to position [195, 0]
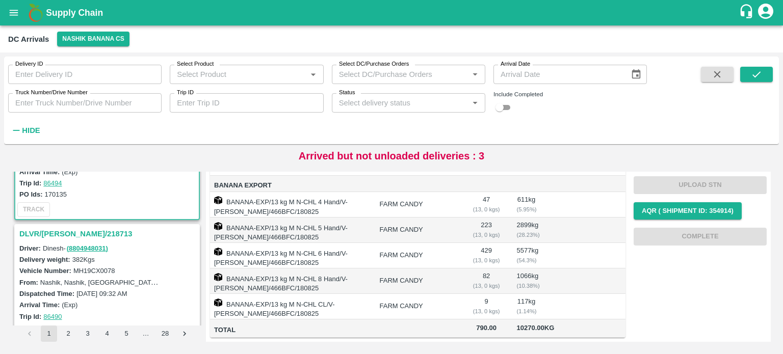
click at [339, 218] on td "BANANA-EXP/13 kg M N-CHL 5 Hand/V-[PERSON_NAME]/466BFC/180825" at bounding box center [290, 230] width 161 height 25
